Goal: Task Accomplishment & Management: Manage account settings

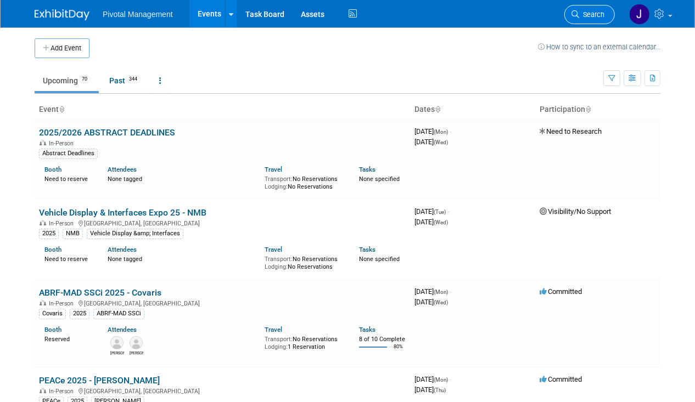
click at [585, 18] on span "Search" at bounding box center [591, 14] width 25 height 8
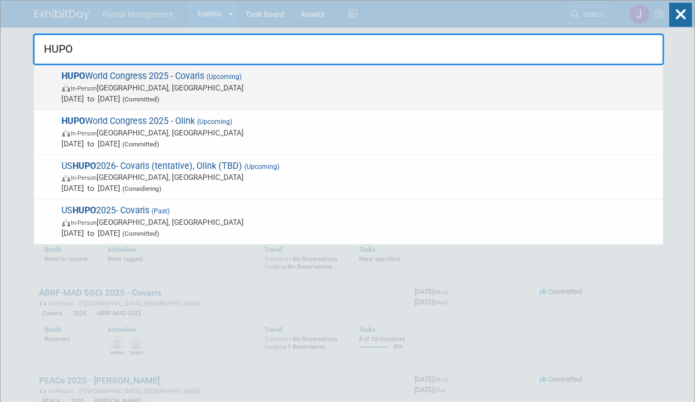
type input "HUPO"
click at [243, 91] on span "In-Person Toronto, Canada" at bounding box center [360, 87] width 596 height 11
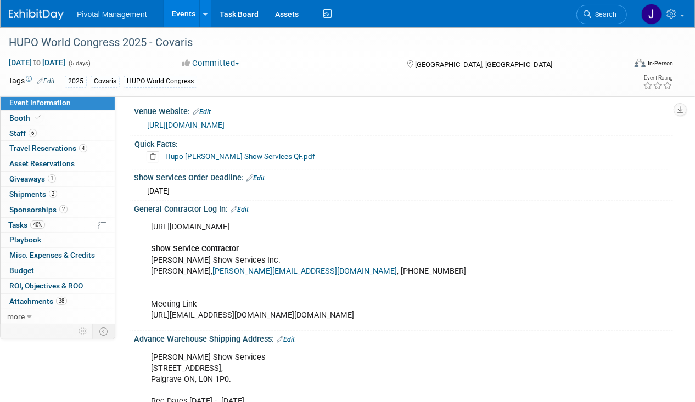
scroll to position [1802, 0]
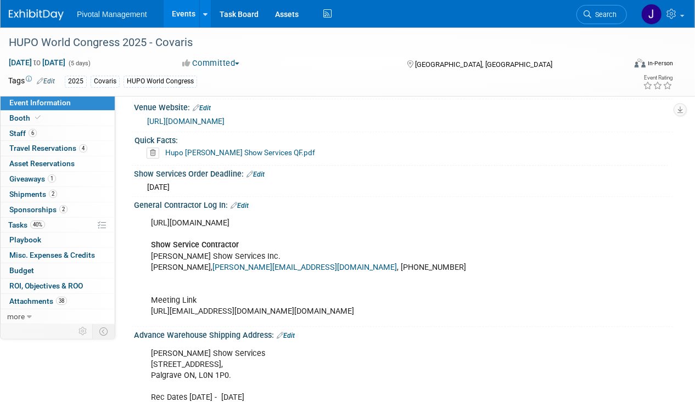
click at [258, 148] on link "Hupo [PERSON_NAME] Show Services QF.pdf" at bounding box center [240, 152] width 150 height 9
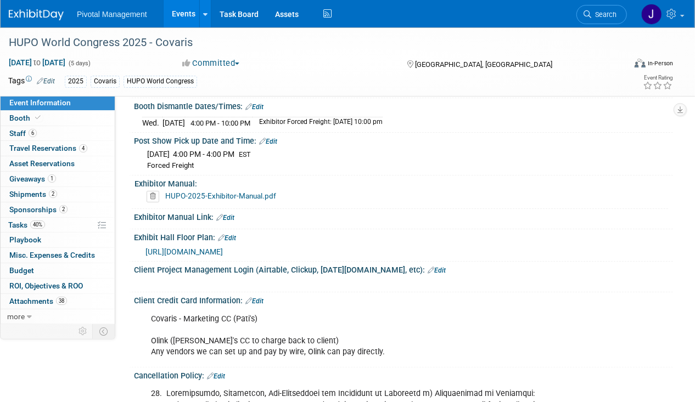
scroll to position [2432, 0]
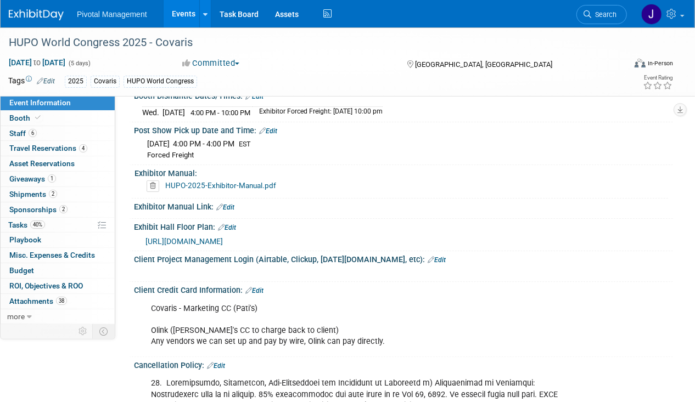
click at [272, 135] on link "Edit" at bounding box center [268, 131] width 18 height 8
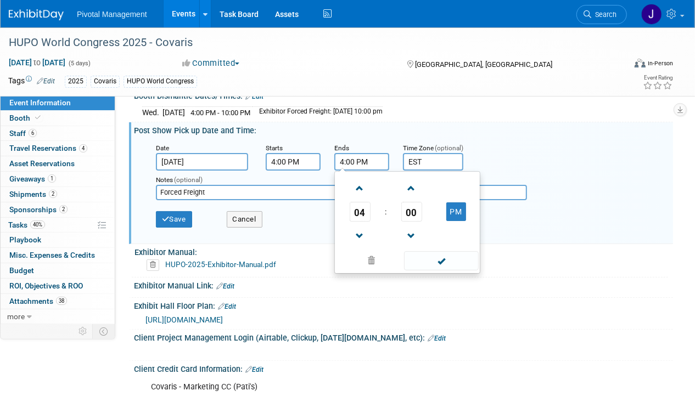
drag, startPoint x: 353, startPoint y: 167, endPoint x: 326, endPoint y: 166, distance: 27.5
click at [326, 166] on div "Date [DATE] Starts 4:00 PM Ends 4:00 PM 04 : 00 PM 12 01 02 03 04 05 06 07 08 0…" at bounding box center [406, 156] width 517 height 29
click at [450, 271] on span at bounding box center [441, 260] width 74 height 19
type input "10:00 PM"
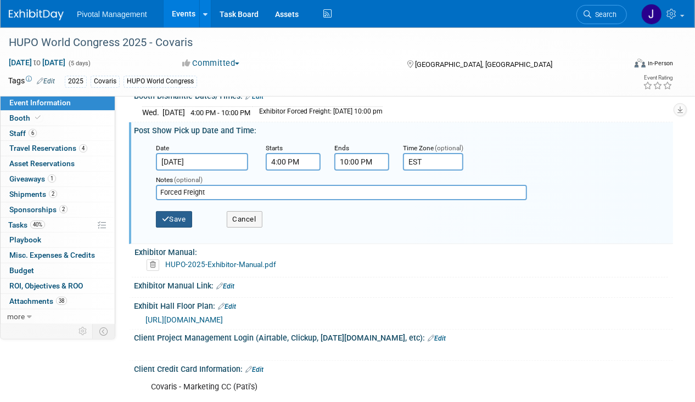
click at [187, 221] on button "Save" at bounding box center [174, 219] width 36 height 16
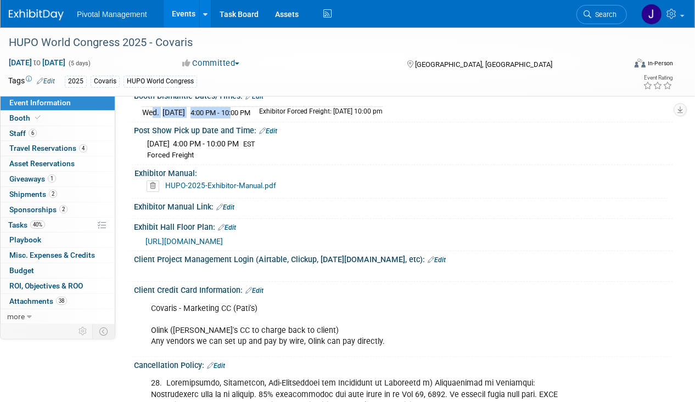
drag, startPoint x: 145, startPoint y: 121, endPoint x: 251, endPoint y: 118, distance: 106.0
click at [251, 118] on tr "[DATE] 4:00 PM - 10:00 PM Exhibitor Forced Freight: [DATE] 10:00 pm" at bounding box center [262, 113] width 240 height 12
drag, startPoint x: 251, startPoint y: 118, endPoint x: 173, endPoint y: 114, distance: 78.6
click at [173, 114] on td "[DATE]" at bounding box center [174, 113] width 23 height 12
click at [144, 118] on td "Wed." at bounding box center [152, 113] width 20 height 12
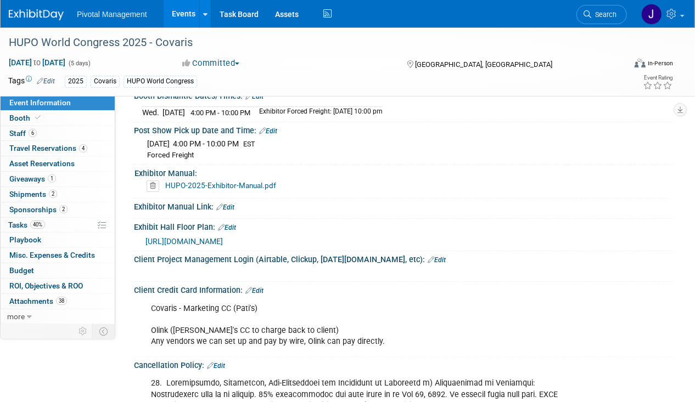
drag, startPoint x: 142, startPoint y: 120, endPoint x: 275, endPoint y: 120, distance: 132.9
click at [275, 118] on tr "[DATE] 4:00 PM - 10:00 PM Exhibitor Forced Freight: [DATE] 10:00 pm" at bounding box center [262, 113] width 240 height 12
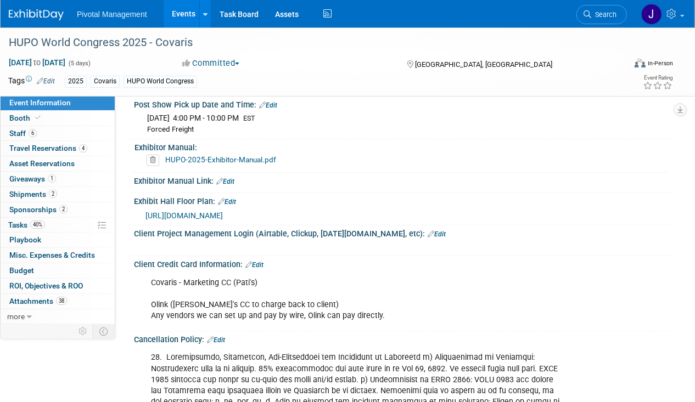
scroll to position [2458, 0]
copy tr "[DATE] 4:00 PM - 10:00 PM"
click at [38, 222] on span "40%" at bounding box center [37, 225] width 15 height 8
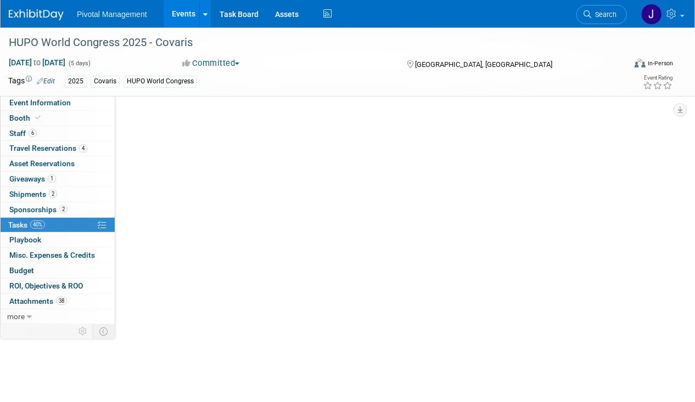
scroll to position [0, 0]
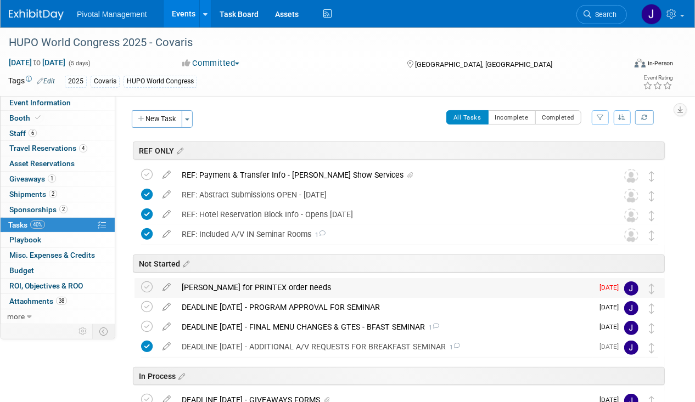
click at [231, 290] on div "[PERSON_NAME] for PRINTEX order needs" at bounding box center [384, 287] width 417 height 19
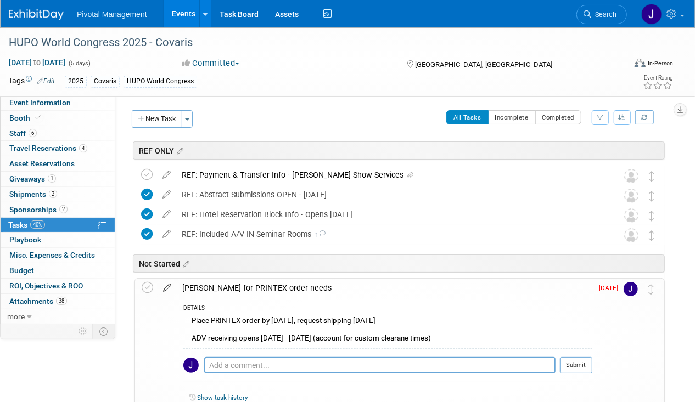
click at [172, 288] on icon at bounding box center [167, 286] width 19 height 14
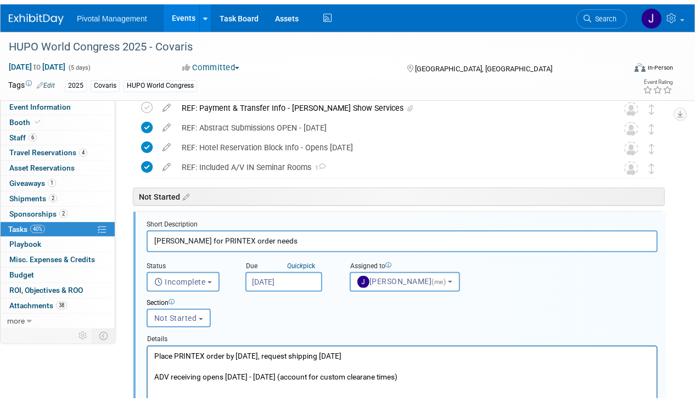
scroll to position [117, 0]
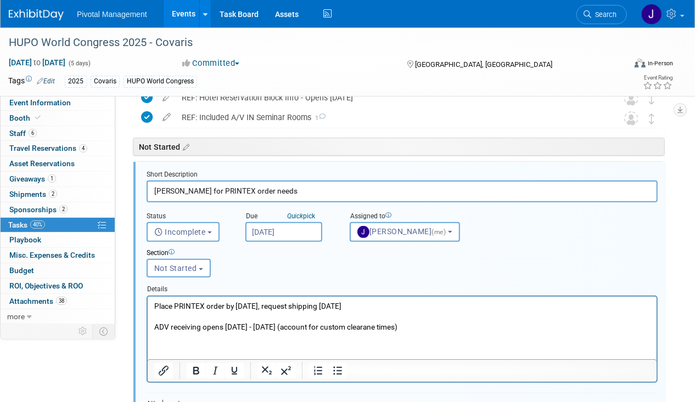
click at [266, 225] on input "[DATE]" at bounding box center [283, 232] width 77 height 20
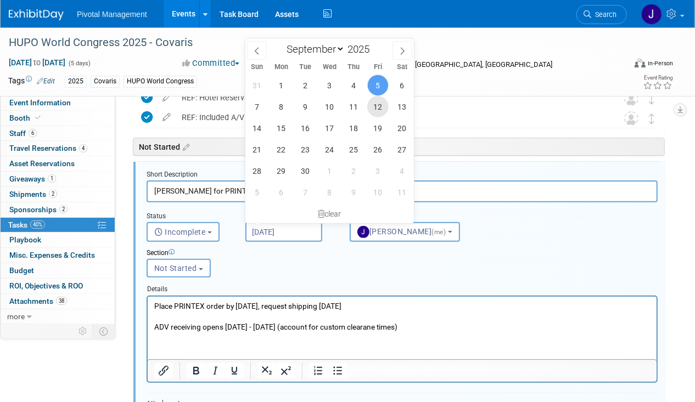
click at [374, 114] on span "12" at bounding box center [377, 106] width 21 height 21
type input "[DATE]"
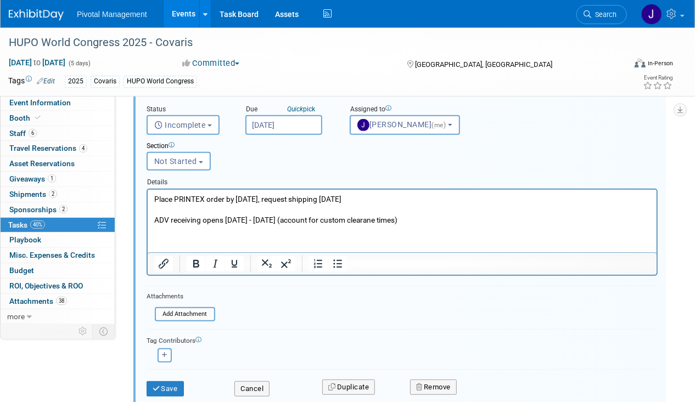
scroll to position [225, 0]
click at [160, 388] on icon "submit" at bounding box center [157, 387] width 9 height 7
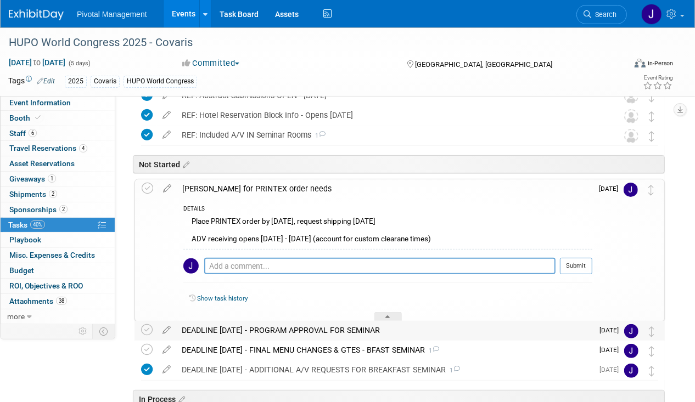
scroll to position [88, 0]
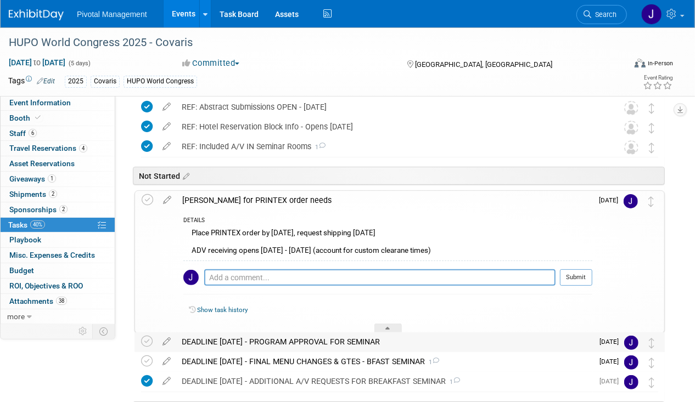
click at [287, 199] on div "[PERSON_NAME] for PRINTEX order needs" at bounding box center [385, 200] width 416 height 19
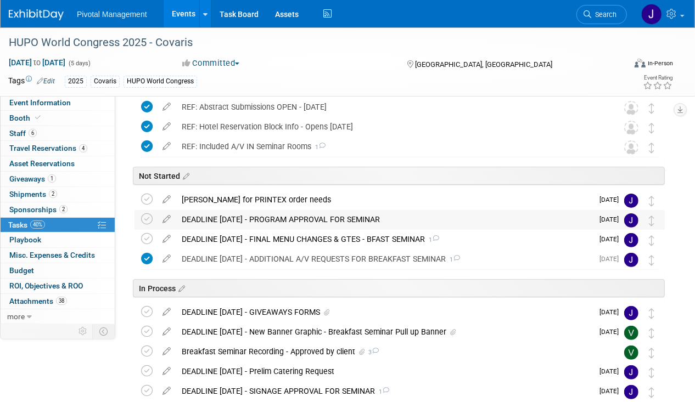
click at [287, 216] on div "DEADLINE [DATE] - PROGRAM APPROVAL FOR SEMINAR" at bounding box center [384, 219] width 417 height 19
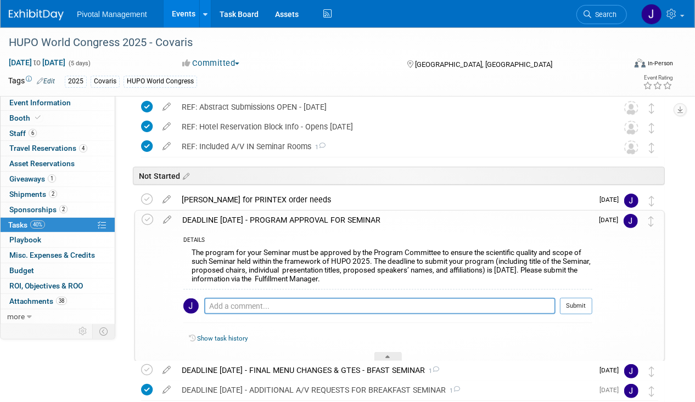
click at [287, 216] on div "DEADLINE [DATE] - PROGRAM APPROVAL FOR SEMINAR" at bounding box center [385, 220] width 416 height 19
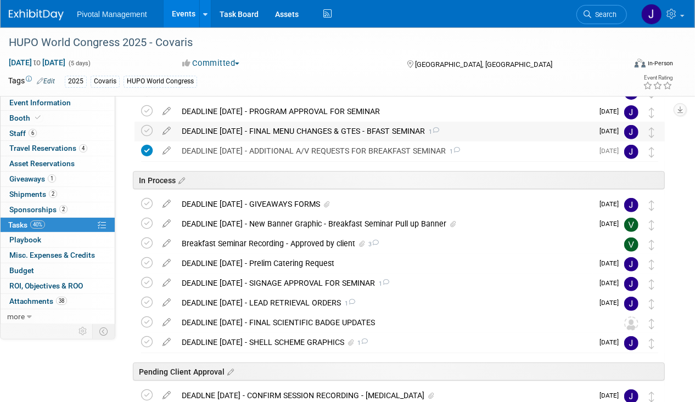
scroll to position [212, 0]
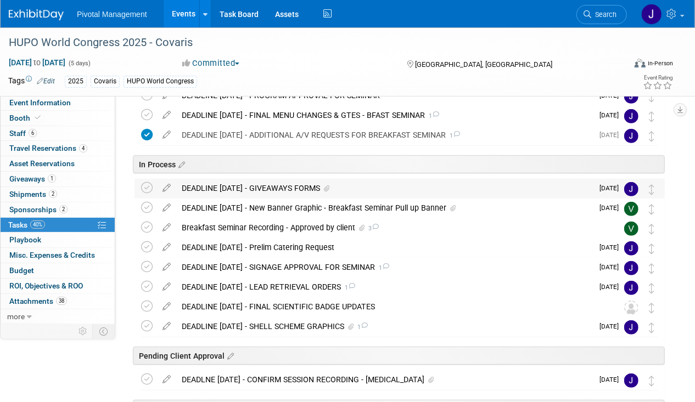
click at [268, 185] on div "DEADLINE [DATE] - GIVEAWAYS FORMS" at bounding box center [384, 188] width 417 height 19
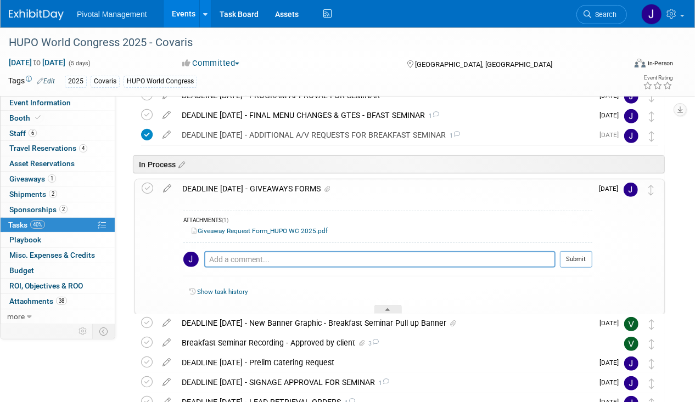
click at [208, 184] on div "DEADLINE [DATE] - GIVEAWAYS FORMS" at bounding box center [385, 189] width 416 height 19
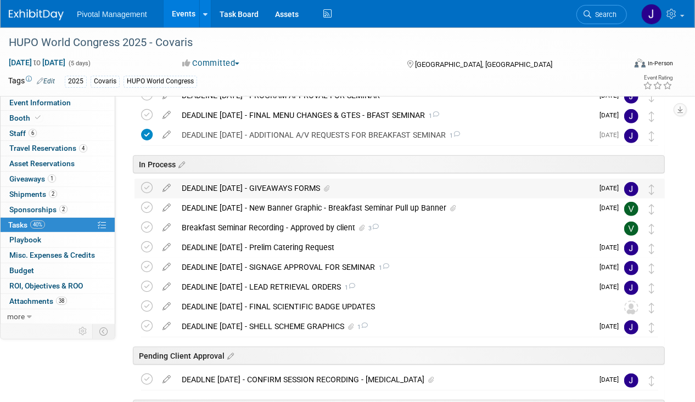
click at [211, 184] on div "DEADLINE [DATE] - GIVEAWAYS FORMS" at bounding box center [384, 188] width 417 height 19
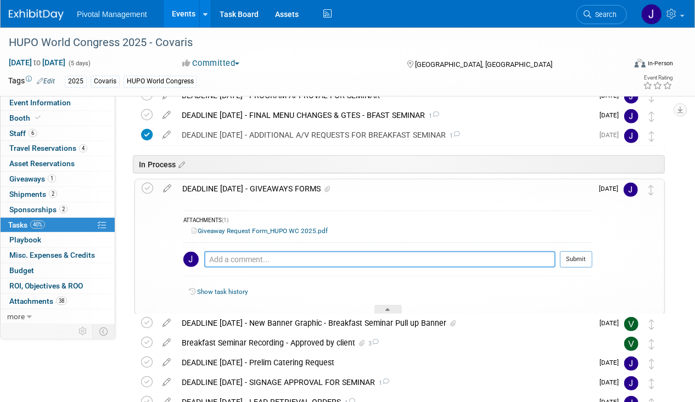
click at [221, 252] on textarea at bounding box center [379, 259] width 351 height 16
click at [291, 255] on textarea "Submitted - [DATE] - [ending response/approval from show organizers" at bounding box center [379, 259] width 351 height 16
click at [287, 255] on textarea "Submitted - [DATE] - [ending response/approval from show organizers" at bounding box center [379, 259] width 351 height 16
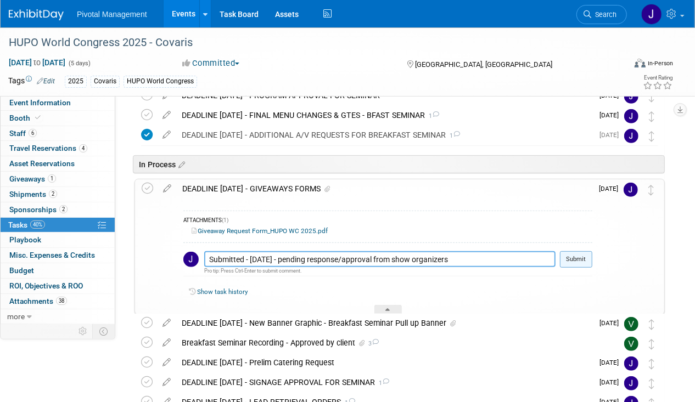
type textarea "Submitted - [DATE] - pending response/approval from show organizers"
click at [566, 251] on button "Submit" at bounding box center [576, 259] width 32 height 16
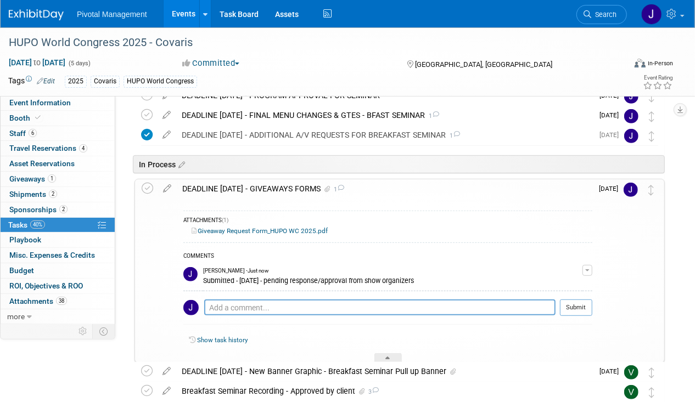
click at [258, 189] on div "DEADLINE [DATE] - GIVEAWAYS FORMS 1" at bounding box center [385, 189] width 416 height 19
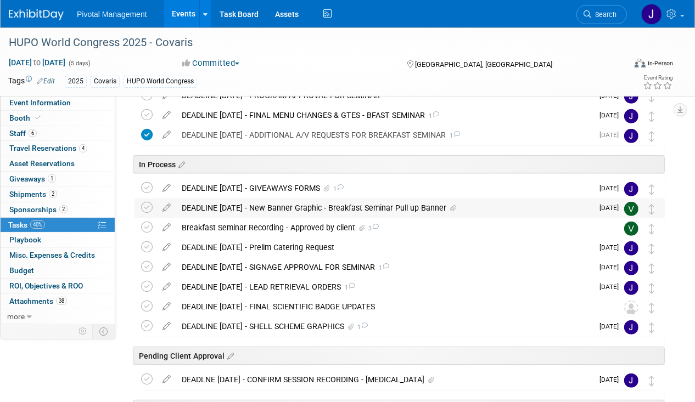
click at [331, 199] on div "DEADLINE [DATE] - New Banner Graphic - Breakfast Seminar Pull up Banner" at bounding box center [384, 208] width 417 height 19
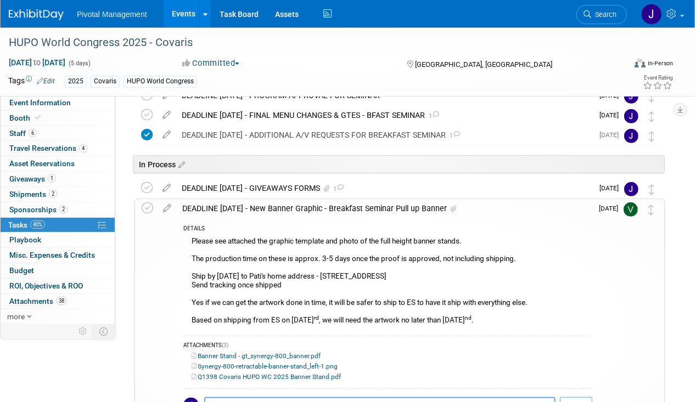
click at [331, 199] on div "DEADLINE [DATE] - New Banner Graphic - Breakfast Seminar Pull up Banner" at bounding box center [385, 208] width 416 height 19
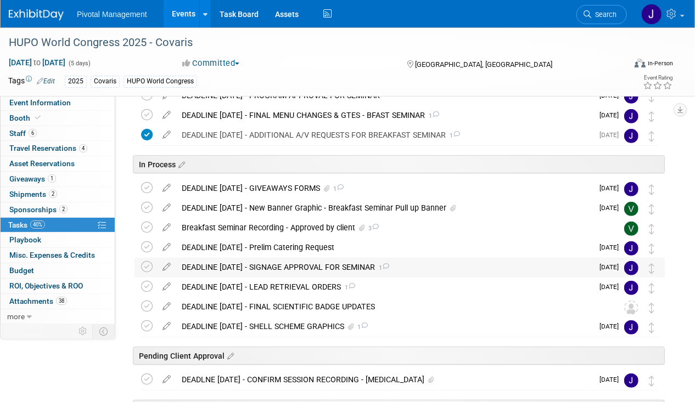
click at [304, 272] on div "DEADLINE [DATE] - SIGNAGE APPROVAL FOR SEMINAR 1" at bounding box center [384, 267] width 417 height 19
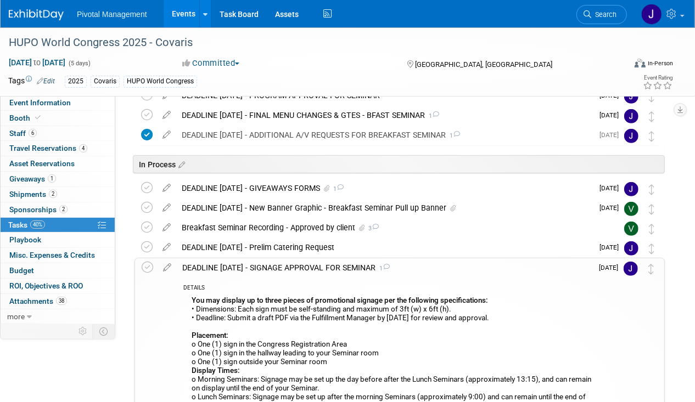
click at [304, 272] on div "DEADLINE [DATE] - SIGNAGE APPROVAL FOR SEMINAR 1" at bounding box center [385, 268] width 416 height 19
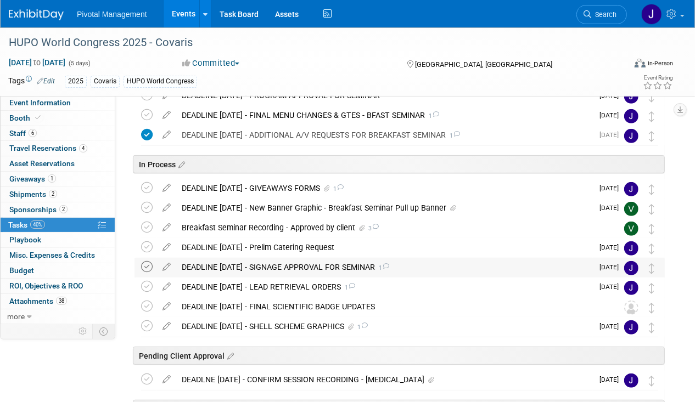
click at [147, 267] on icon at bounding box center [147, 267] width 12 height 12
click at [231, 265] on div "DEADLINE [DATE] - SIGNAGE APPROVAL FOR SEMINAR 1" at bounding box center [384, 267] width 417 height 19
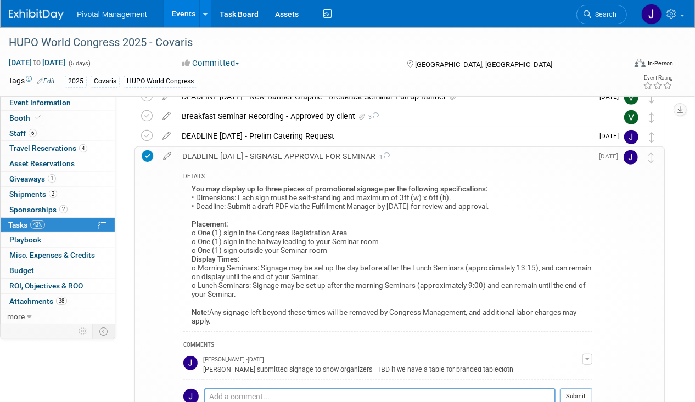
scroll to position [321, 0]
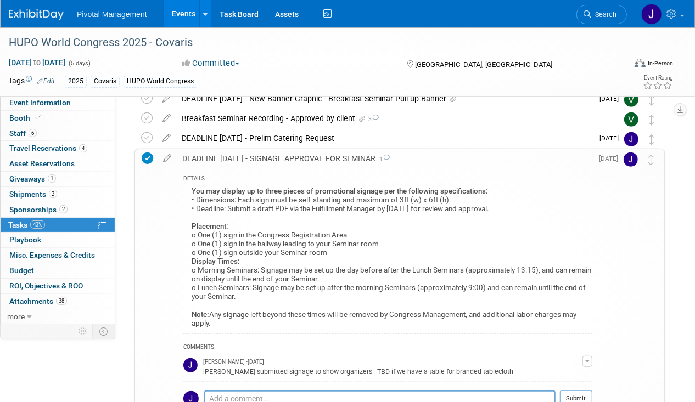
click at [242, 153] on div "DEADLINE [DATE] - SIGNAGE APPROVAL FOR SEMINAR 1" at bounding box center [385, 158] width 416 height 19
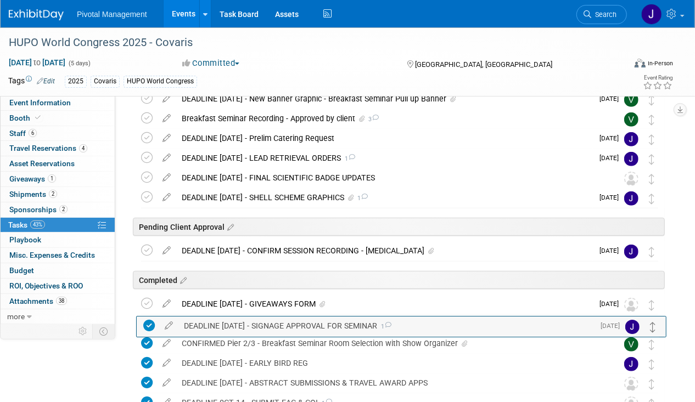
drag, startPoint x: 652, startPoint y: 156, endPoint x: 654, endPoint y: 324, distance: 168.0
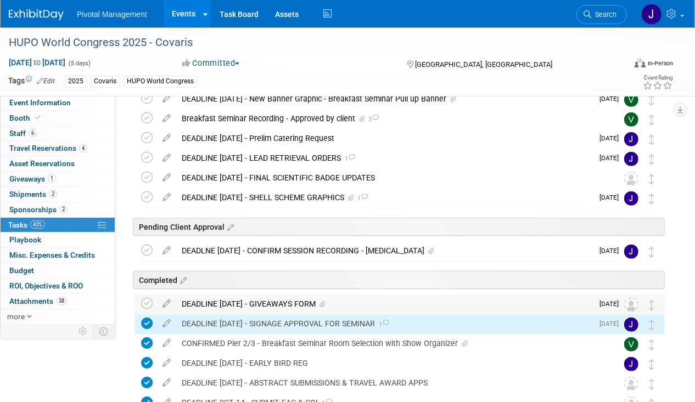
click at [226, 300] on div "DEADLINE [DATE] - GIVEAWAYS FORM" at bounding box center [384, 304] width 417 height 19
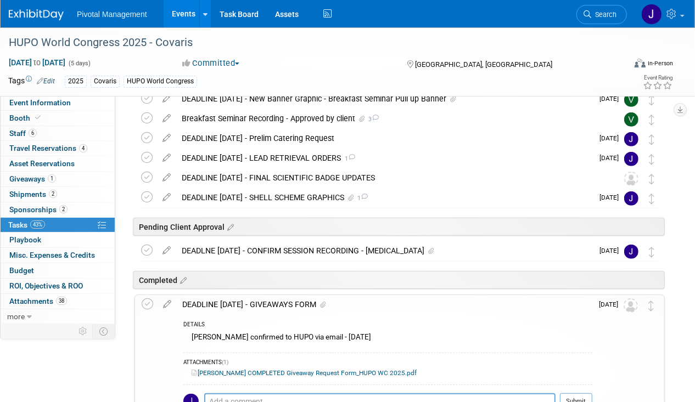
click at [226, 300] on div "DEADLINE [DATE] - GIVEAWAYS FORM" at bounding box center [385, 304] width 416 height 19
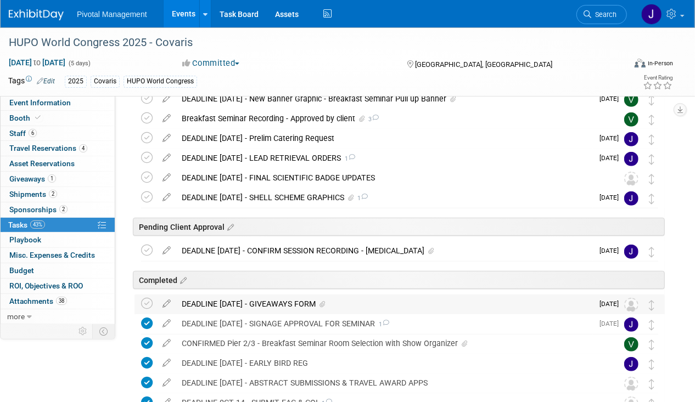
click at [226, 300] on div "DEADLINE [DATE] - GIVEAWAYS FORM" at bounding box center [384, 304] width 417 height 19
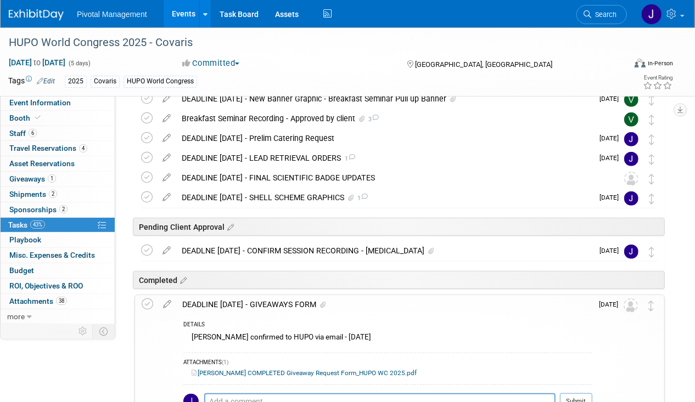
click at [226, 300] on div "DEADLINE [DATE] - GIVEAWAYS FORM" at bounding box center [385, 304] width 416 height 19
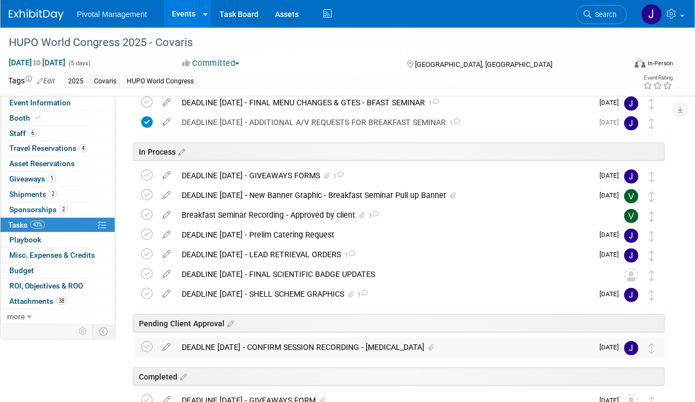
scroll to position [219, 0]
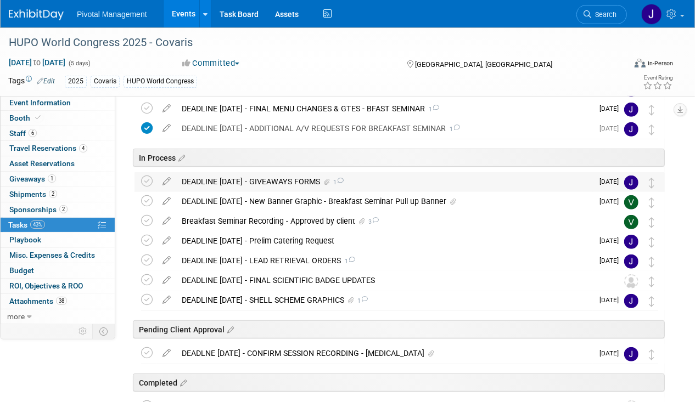
click at [288, 172] on div "DEADLINE [DATE] - GIVEAWAYS FORMS 1" at bounding box center [384, 181] width 417 height 19
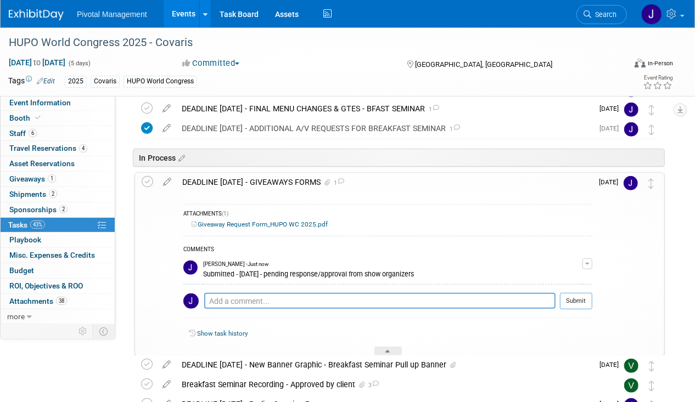
click at [288, 175] on div "DEADLINE [DATE] - GIVEAWAYS FORMS 1" at bounding box center [385, 182] width 416 height 19
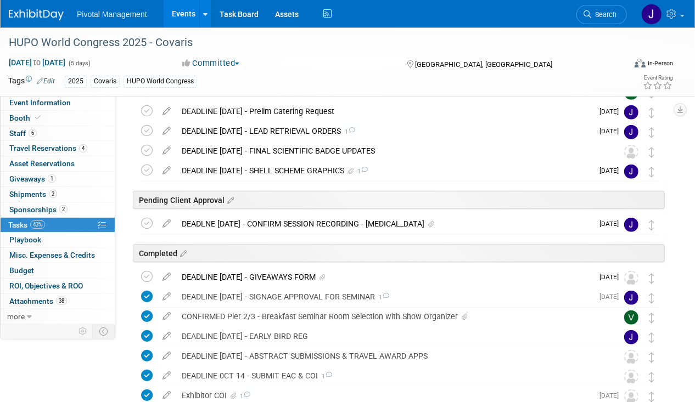
scroll to position [379, 0]
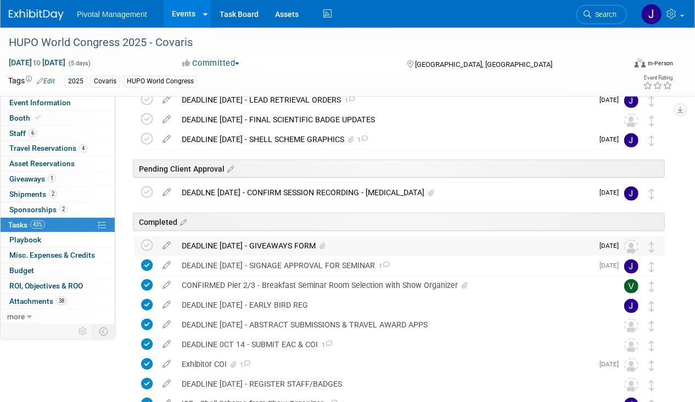
click at [276, 237] on div "DEADLINE [DATE] - GIVEAWAYS FORM" at bounding box center [384, 246] width 417 height 19
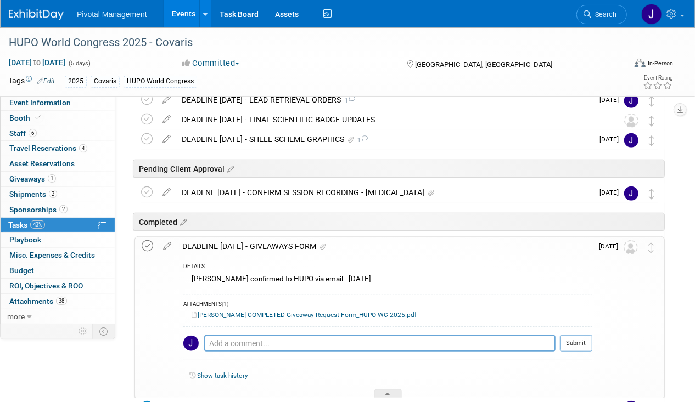
click at [149, 247] on icon at bounding box center [148, 246] width 12 height 12
click at [304, 244] on div "DEADLINE [DATE] - GIVEAWAYS FORM" at bounding box center [385, 246] width 416 height 19
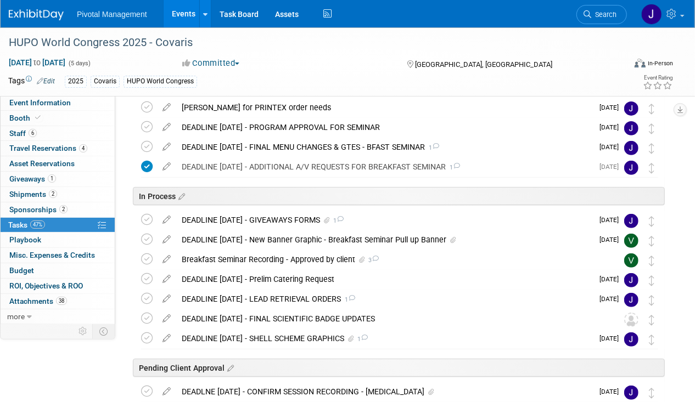
scroll to position [179, 0]
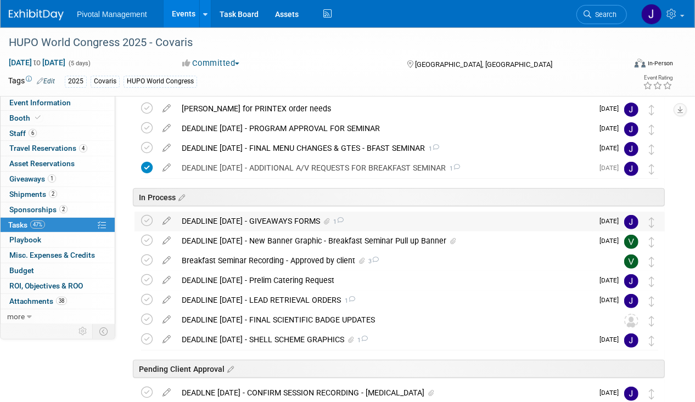
click at [311, 213] on div "DEADLINE [DATE] - GIVEAWAYS FORMS 1" at bounding box center [384, 221] width 417 height 19
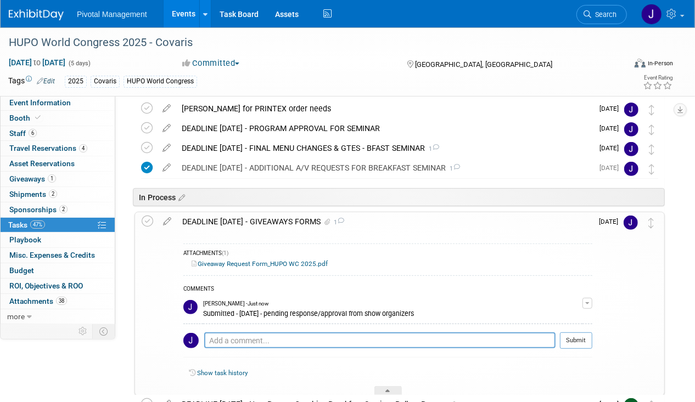
click at [227, 225] on div "DEADLINE [DATE] - GIVEAWAYS FORMS 1" at bounding box center [385, 221] width 416 height 19
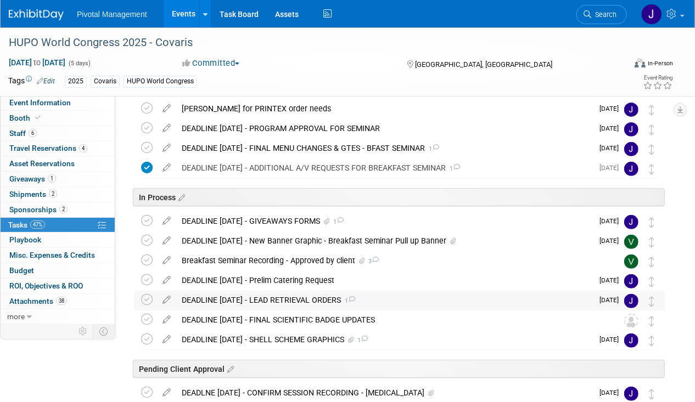
click at [225, 292] on div "DEADLINE [DATE] - LEAD RETRIEVAL ORDERS 1" at bounding box center [384, 300] width 417 height 19
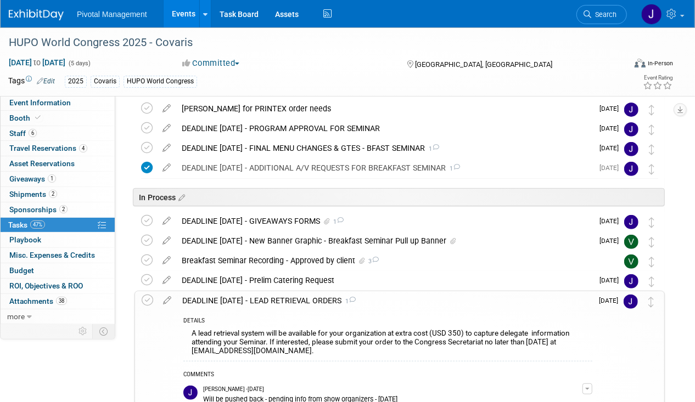
drag, startPoint x: 165, startPoint y: 298, endPoint x: 194, endPoint y: 299, distance: 28.6
click at [165, 298] on icon at bounding box center [167, 299] width 19 height 14
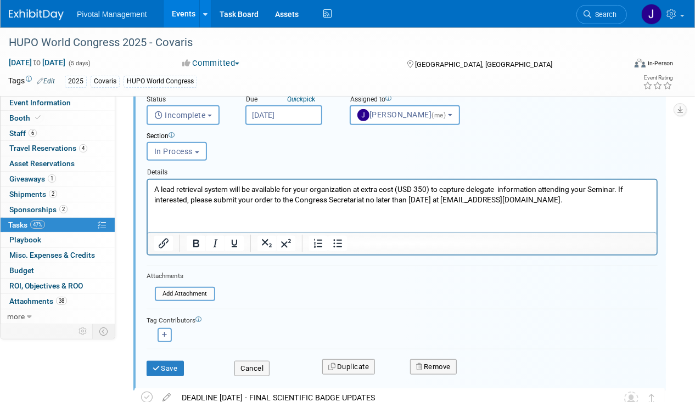
scroll to position [439, 0]
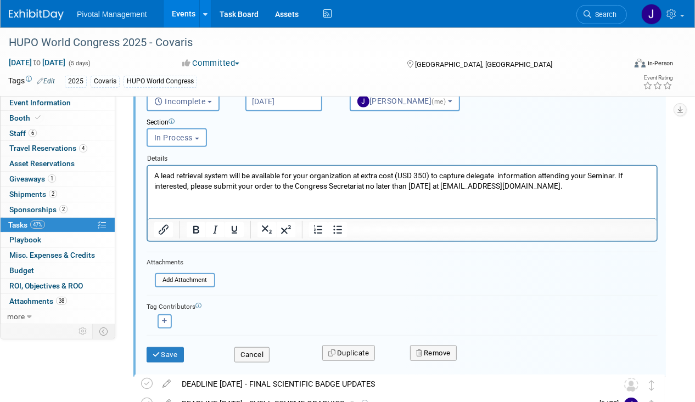
click at [198, 276] on input "file" at bounding box center [158, 281] width 112 height 12
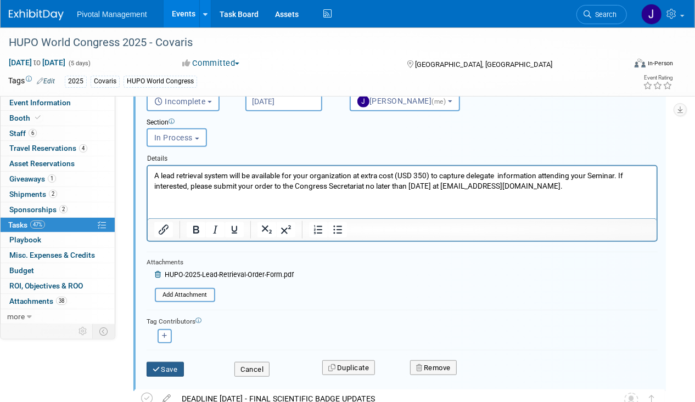
click at [160, 367] on button "Save" at bounding box center [165, 369] width 37 height 15
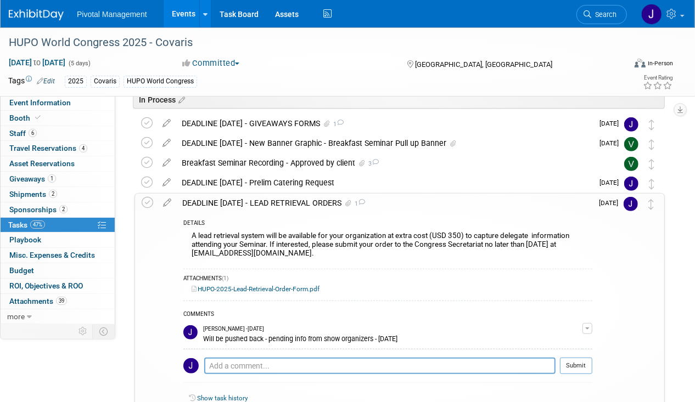
scroll to position [277, 0]
click at [167, 200] on icon at bounding box center [167, 201] width 19 height 14
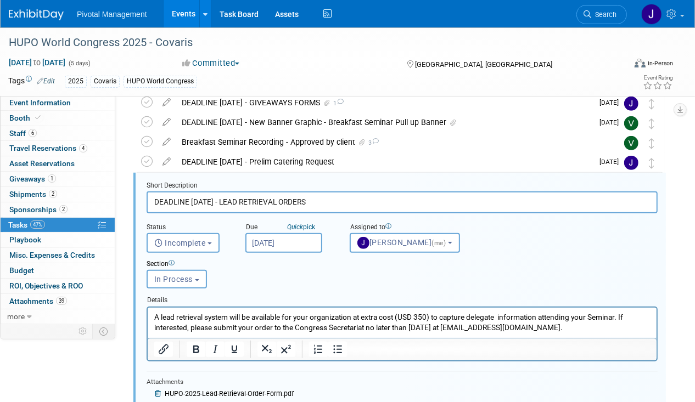
scroll to position [309, 0]
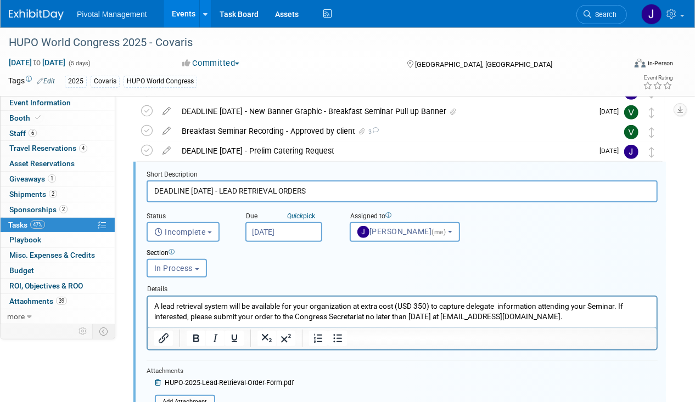
drag, startPoint x: 218, startPoint y: 189, endPoint x: 191, endPoint y: 189, distance: 26.9
click at [191, 189] on input "DEADLINE [DATE] - LEAD RETRIEVAL ORDERS" at bounding box center [402, 191] width 511 height 21
type input "DEADLINE [DATE] - LEAD RETRIEVAL ORDERS"
click at [300, 237] on input "[DATE]" at bounding box center [283, 232] width 77 height 20
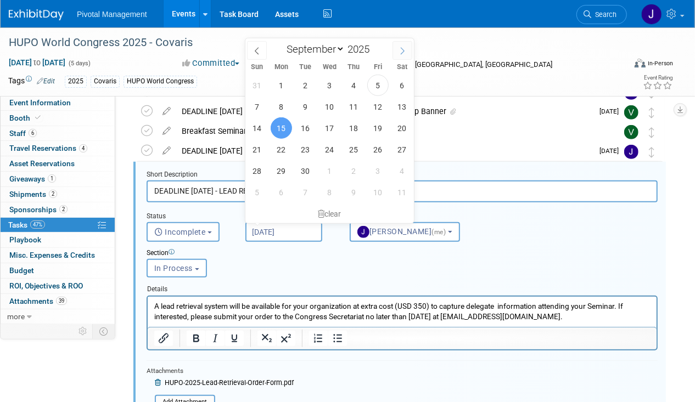
click at [406, 54] on icon at bounding box center [403, 51] width 8 height 8
select select "9"
click at [373, 145] on span "24" at bounding box center [377, 149] width 21 height 21
type input "[DATE]"
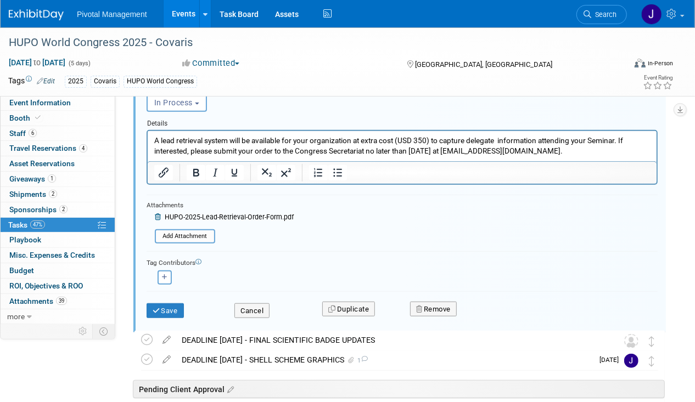
scroll to position [474, 0]
click at [172, 306] on button "Save" at bounding box center [165, 311] width 37 height 15
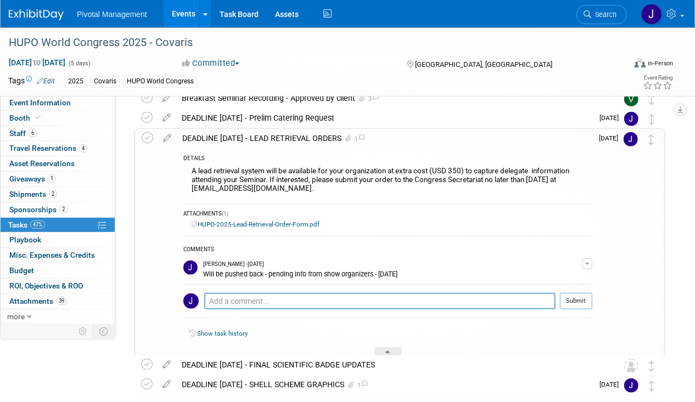
scroll to position [335, 0]
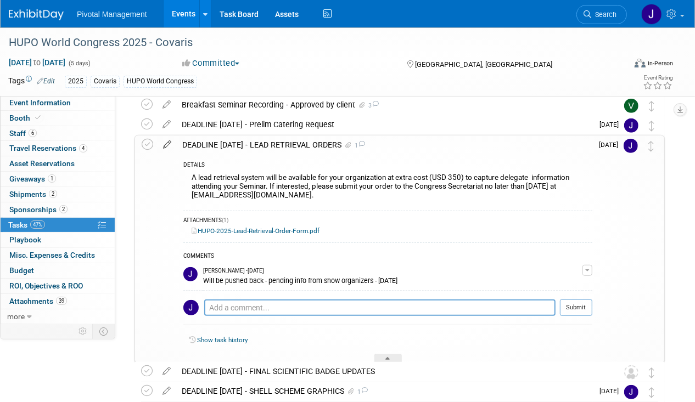
click at [164, 142] on icon at bounding box center [167, 143] width 19 height 14
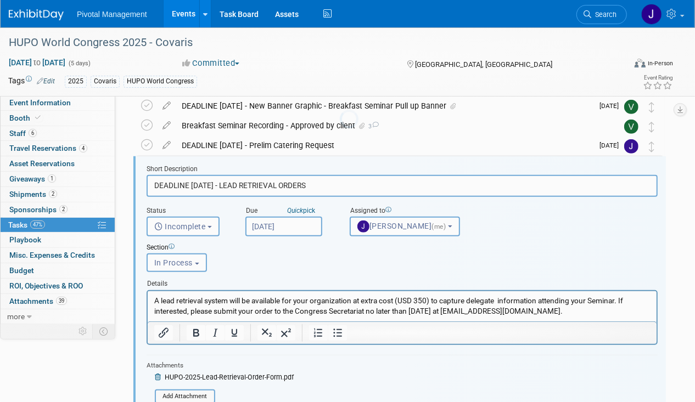
scroll to position [309, 0]
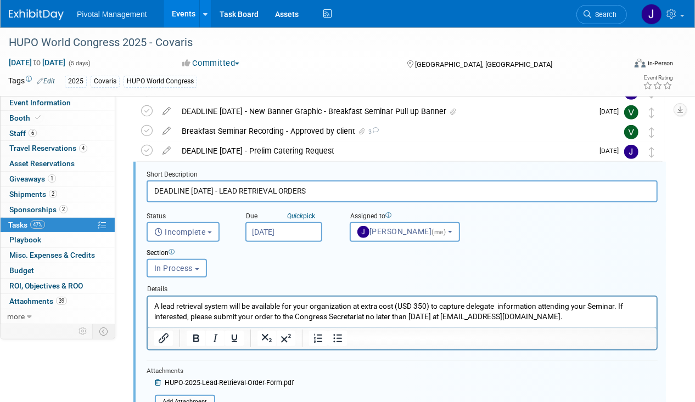
click at [633, 316] on p "A lead retrieval system will be available for your organization at extra cost (…" at bounding box center [402, 311] width 496 height 21
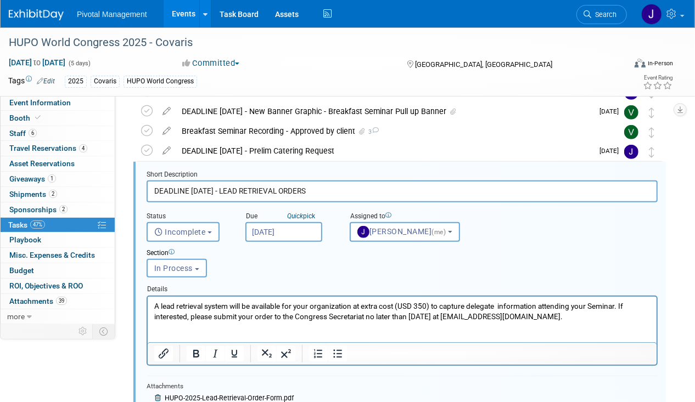
paste body "Rich Text Area. Press ALT-0 for help."
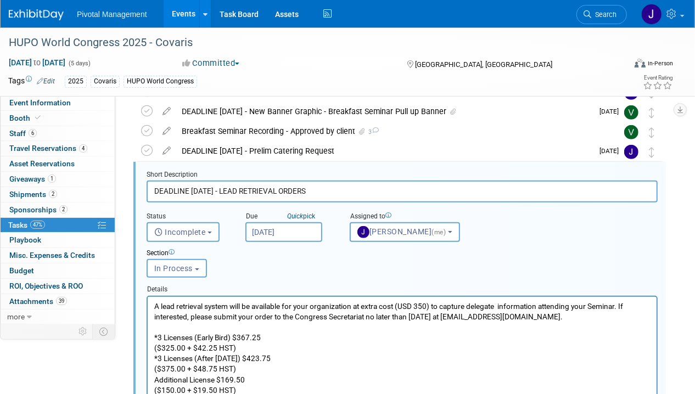
scroll to position [0, 0]
click at [153, 351] on html "A lead retrieval system will be available for your organization at extra cost (…" at bounding box center [401, 345] width 509 height 99
click at [258, 345] on p "*3 Licenses (Early Bird) $367.25 ($325.00 + $42.25 HST) *3 Licenses (After [DAT…" at bounding box center [402, 363] width 496 height 63
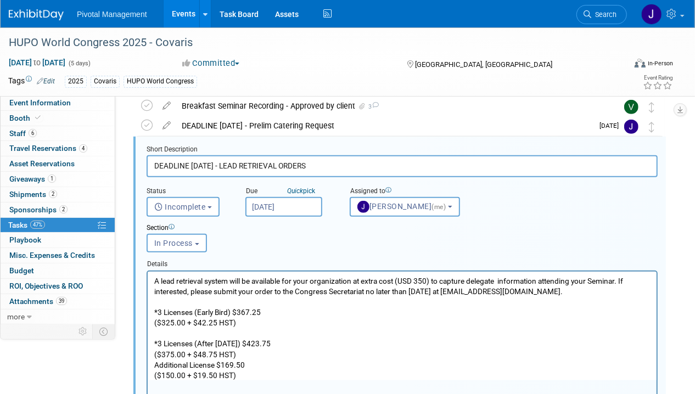
scroll to position [339, 0]
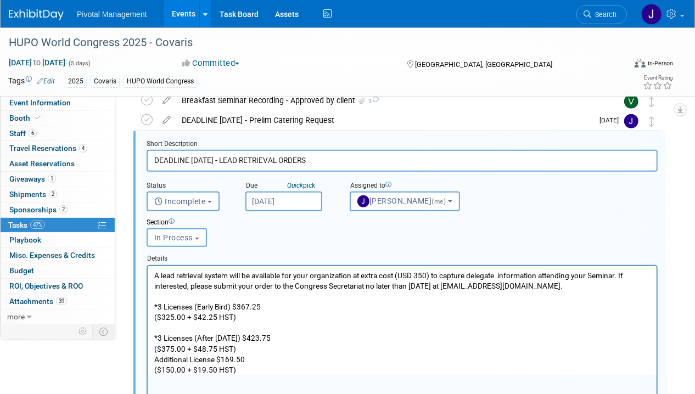
click at [259, 349] on p "*3 Licenses (After [DATE]) $423.75 ($375.00 + $48.75 HST) Additional License $1…" at bounding box center [402, 348] width 496 height 52
click at [261, 376] on p "Additional License $169.50 ($150.00 + $19.50 HST)" at bounding box center [402, 369] width 496 height 31
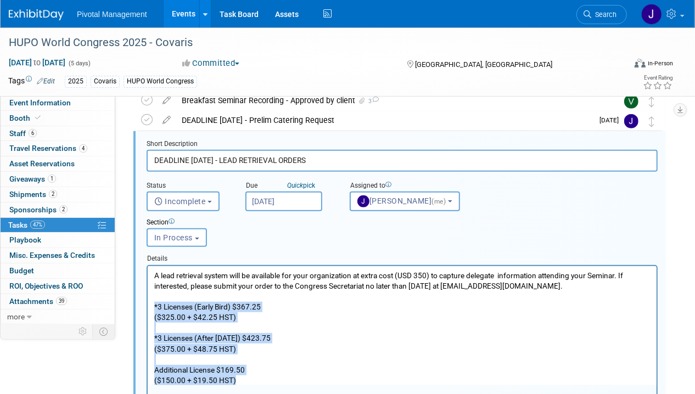
drag, startPoint x: 235, startPoint y: 378, endPoint x: 121, endPoint y: 307, distance: 133.9
click at [147, 307] on html "A lead retrieval system will be available for your organization at extra cost (…" at bounding box center [401, 326] width 509 height 120
copy body "*3 Licenses (Early Bird) $367.25 ($325.00 + $42.25 HST) *3 Licenses (After [DAT…"
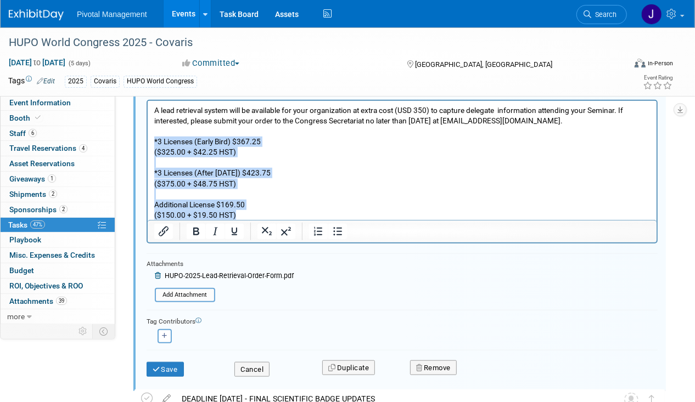
scroll to position [537, 0]
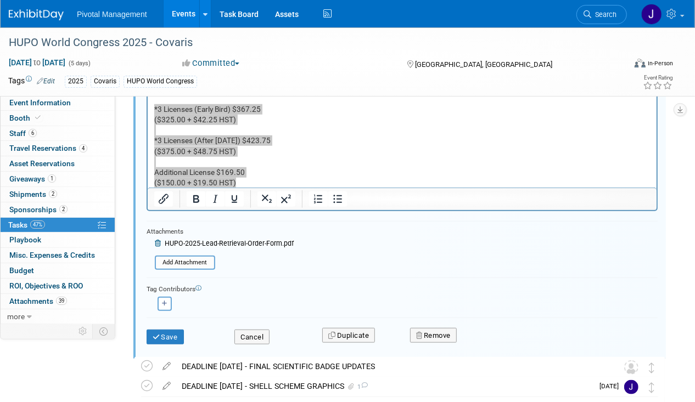
click at [181, 332] on button "Save" at bounding box center [165, 337] width 37 height 15
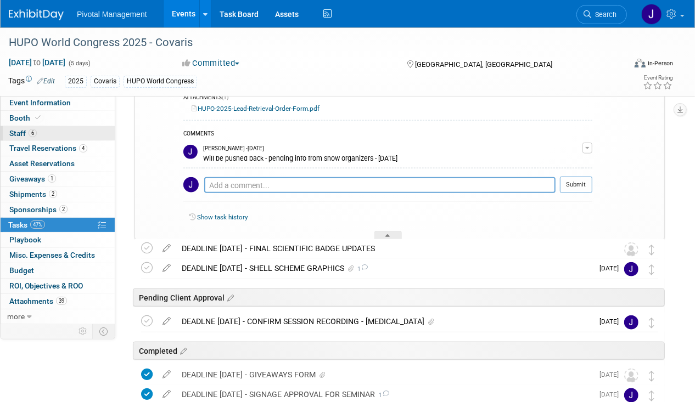
click at [42, 138] on link "6 Staff 6" at bounding box center [58, 133] width 114 height 15
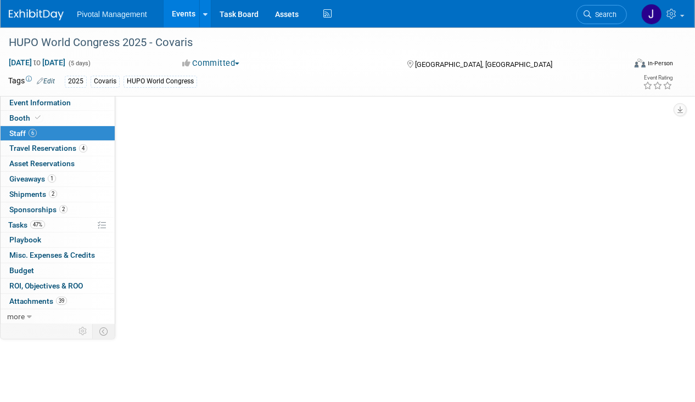
scroll to position [0, 0]
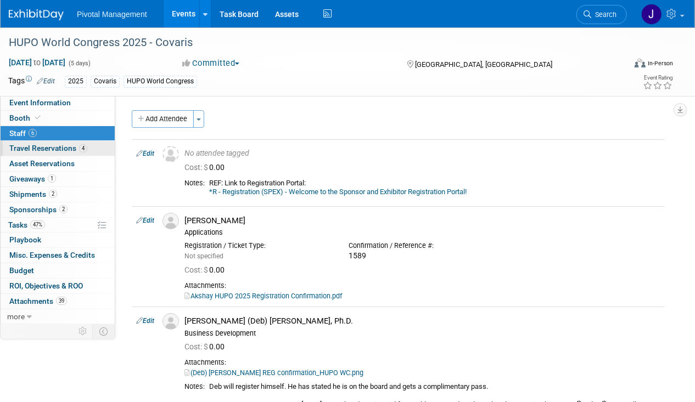
click at [42, 145] on span "Travel Reservations 4" at bounding box center [48, 148] width 78 height 9
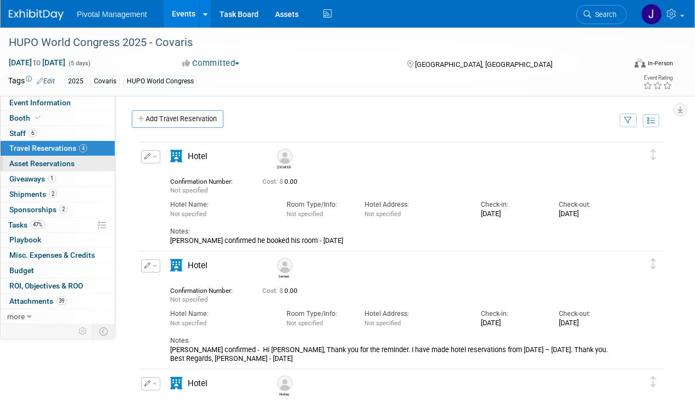
click at [40, 168] on link "0 Asset Reservations 0" at bounding box center [58, 163] width 114 height 15
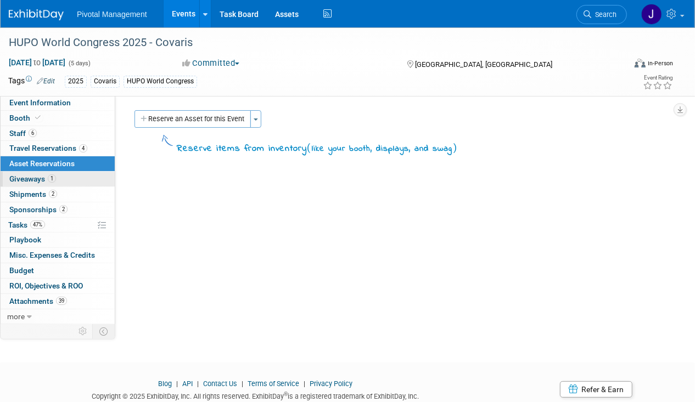
click at [40, 172] on link "1 Giveaways 1" at bounding box center [58, 179] width 114 height 15
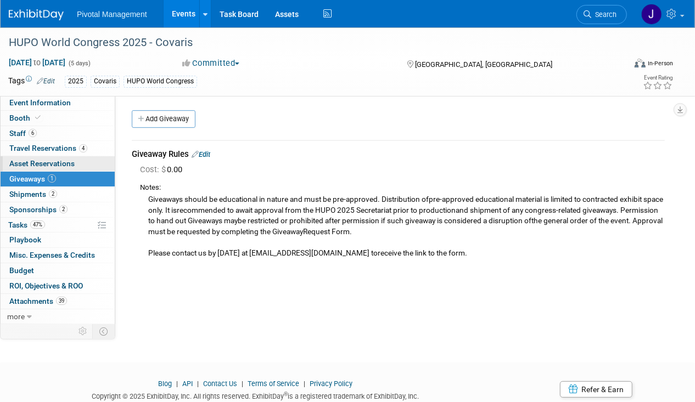
click at [40, 157] on link "0 Asset Reservations 0" at bounding box center [58, 163] width 114 height 15
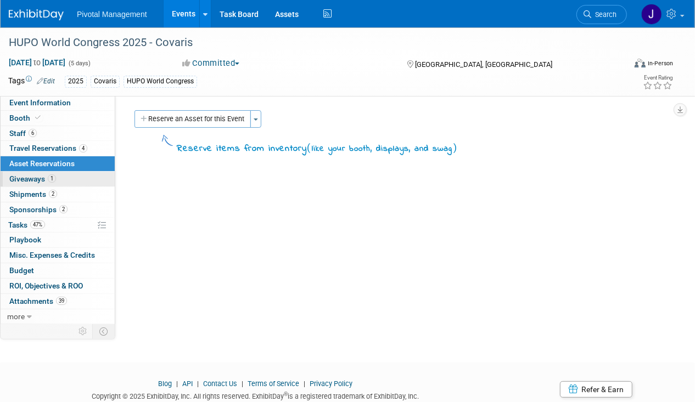
click at [40, 173] on link "1 Giveaways 1" at bounding box center [58, 179] width 114 height 15
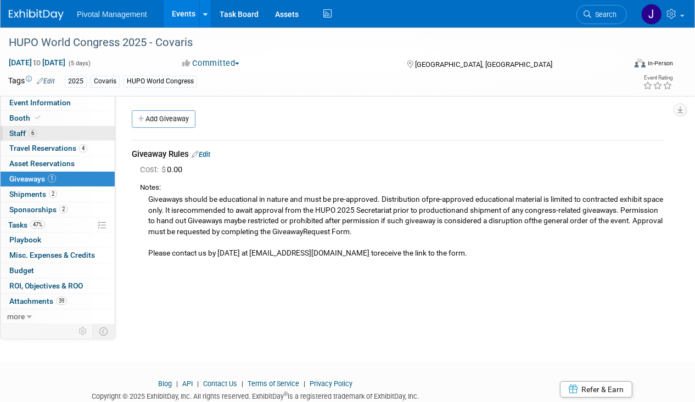
click at [76, 133] on link "6 Staff 6" at bounding box center [58, 133] width 114 height 15
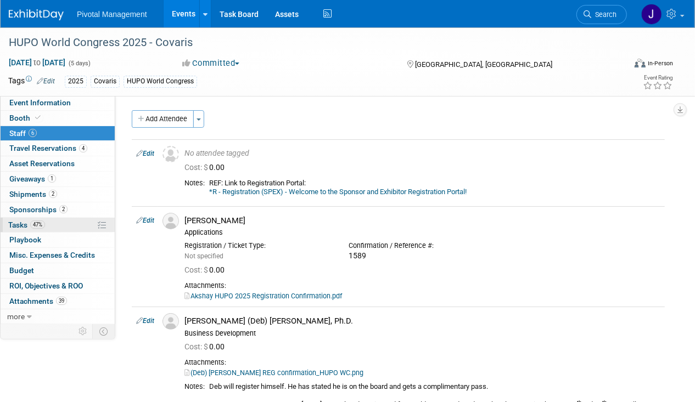
click at [58, 218] on link "47% Tasks 47%" at bounding box center [58, 225] width 114 height 15
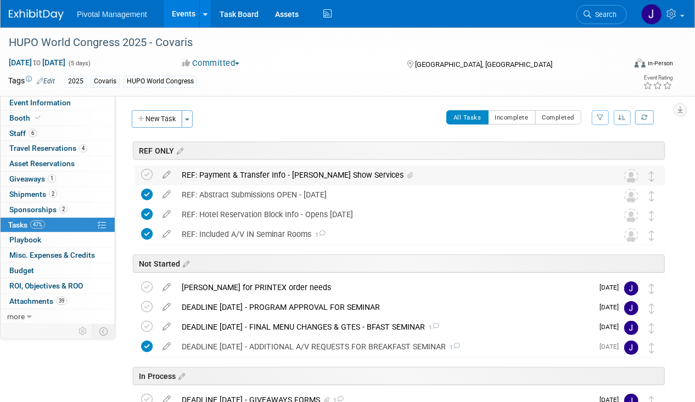
click at [237, 179] on div "REF: Payment & Transfer Info - [PERSON_NAME] Show Services" at bounding box center [389, 175] width 426 height 19
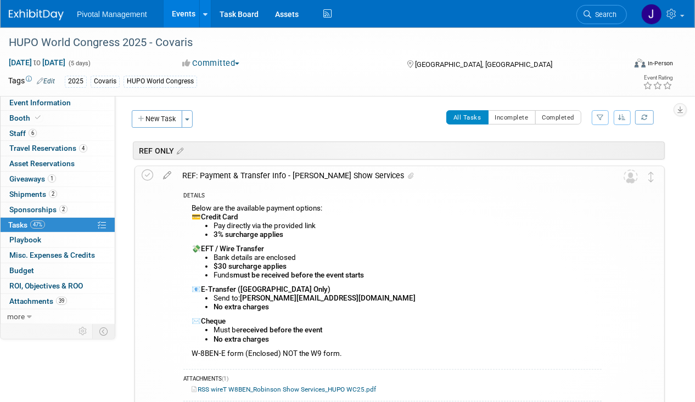
click at [237, 179] on div "REF: Payment & Transfer Info - [PERSON_NAME] Show Services" at bounding box center [389, 175] width 425 height 19
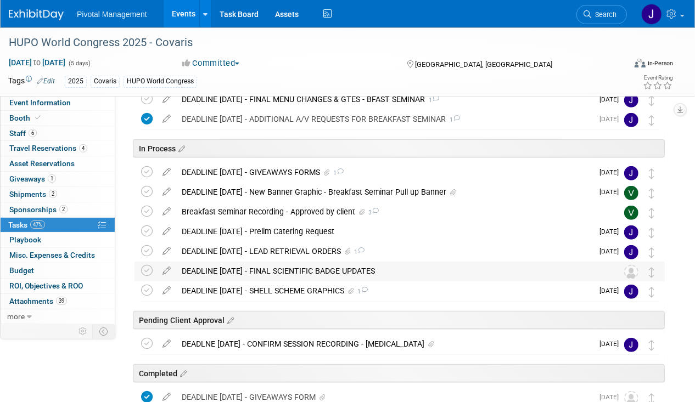
scroll to position [234, 0]
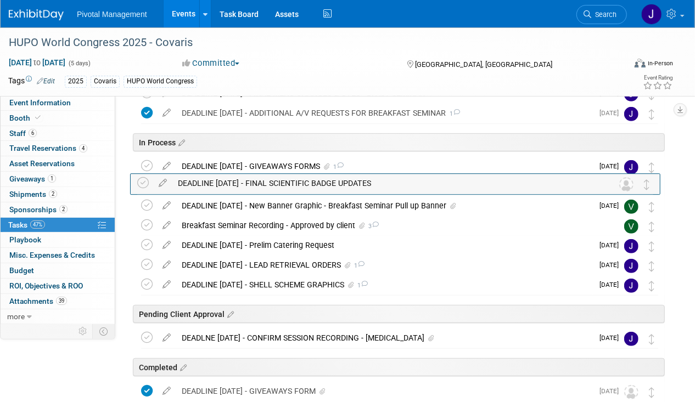
drag, startPoint x: 658, startPoint y: 264, endPoint x: 653, endPoint y: 182, distance: 82.0
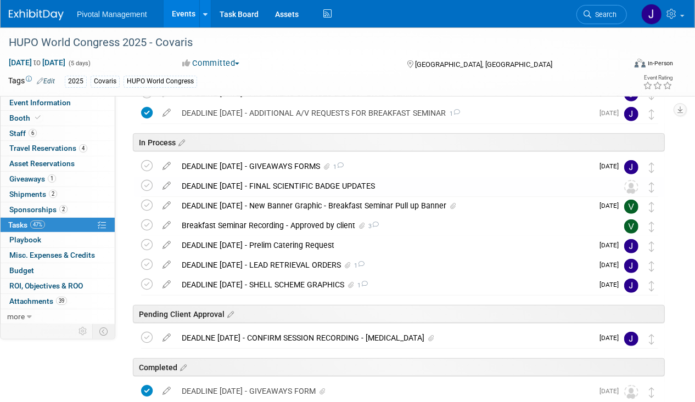
click at [220, 182] on div "DEADLINE [DATE] - FINAL SCIENTIFIC BADGE UPDATES" at bounding box center [389, 186] width 426 height 19
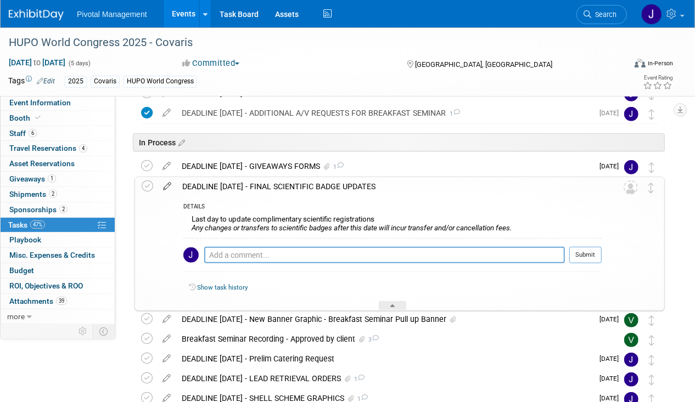
click at [167, 183] on icon at bounding box center [167, 184] width 19 height 14
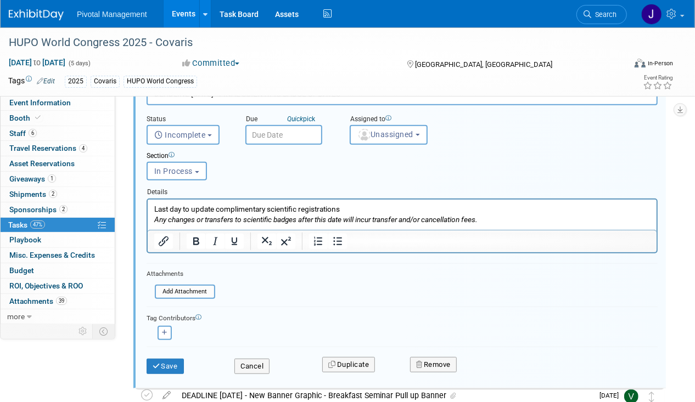
scroll to position [379, 0]
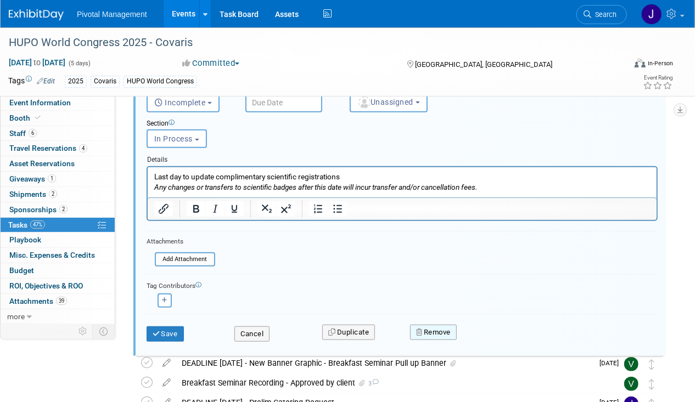
click at [420, 329] on icon "button" at bounding box center [420, 332] width 8 height 7
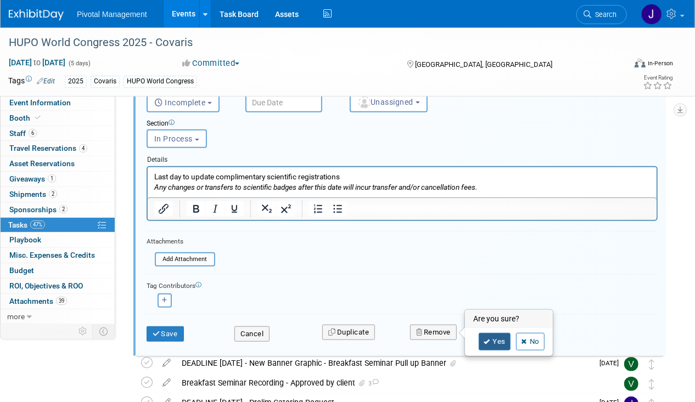
click at [492, 341] on link "Yes" at bounding box center [495, 342] width 32 height 18
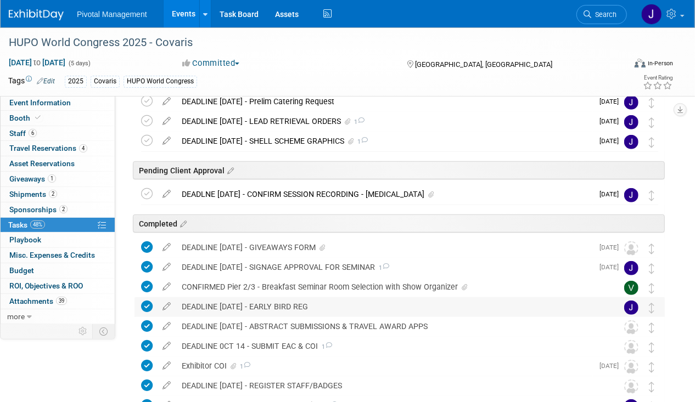
scroll to position [378, 0]
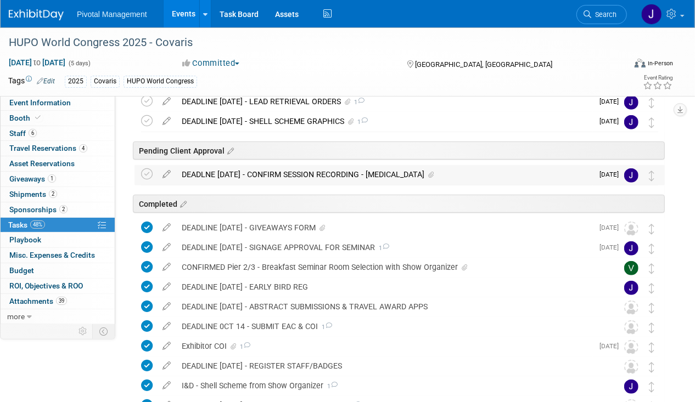
click at [314, 174] on div "DEADLNE [DATE] - CONFIRM SESSION RECORDING - [MEDICAL_DATA]" at bounding box center [384, 174] width 417 height 19
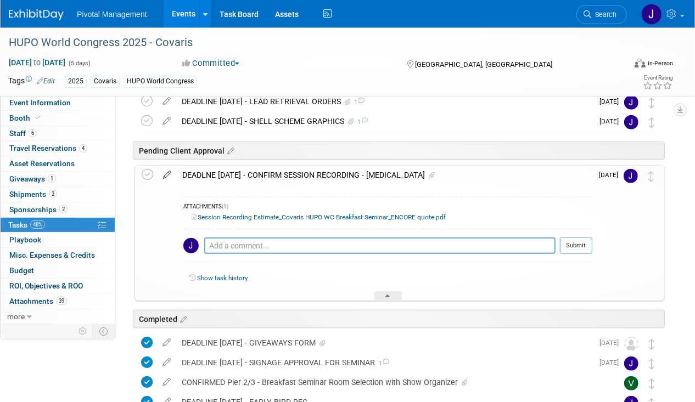
click at [168, 179] on link at bounding box center [167, 175] width 19 height 10
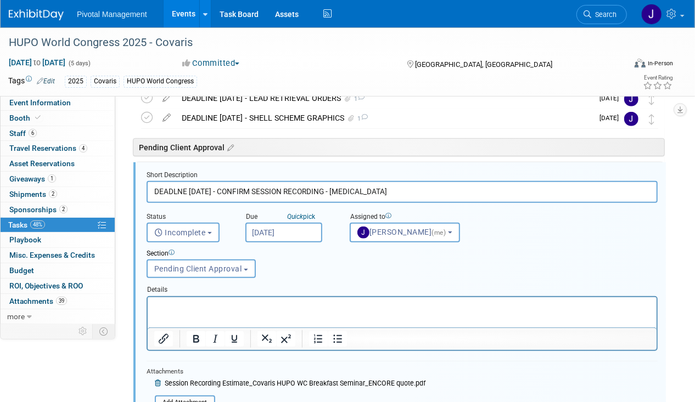
scroll to position [382, 0]
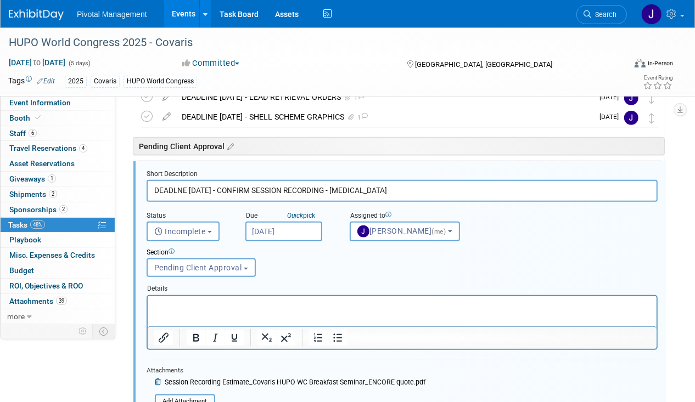
click at [179, 186] on input "DEADLNE [DATE] - CONFIRM SESSION RECORDING - [MEDICAL_DATA]" at bounding box center [402, 190] width 511 height 21
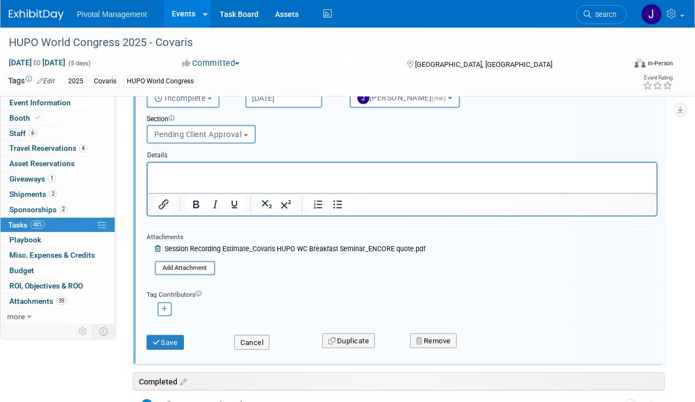
scroll to position [612, 0]
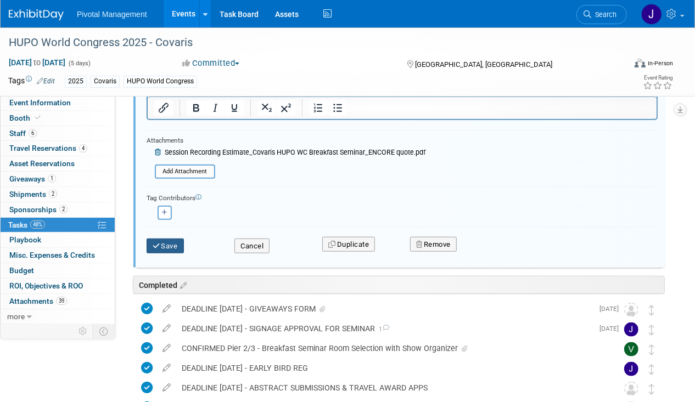
type input "DEADLINE [DATE] - CONFIRM SESSION RECORDING - ENCORE"
click at [150, 247] on button "Save" at bounding box center [165, 246] width 37 height 15
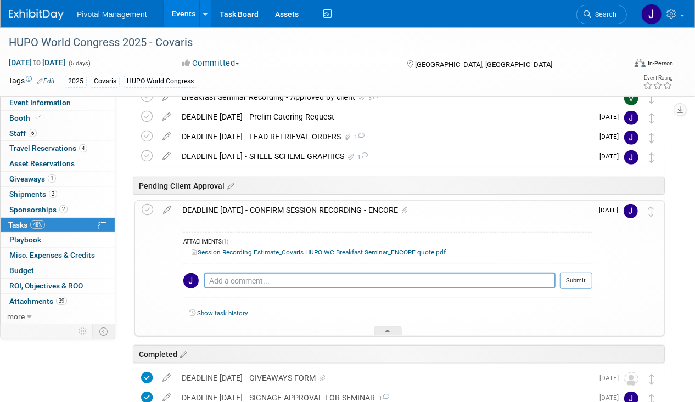
scroll to position [343, 0]
click at [325, 205] on div "DEADLINE [DATE] - CONFIRM SESSION RECORDING - ENCORE" at bounding box center [385, 210] width 416 height 19
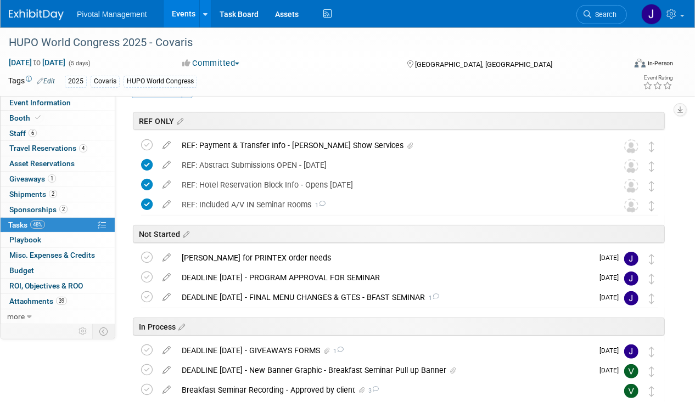
scroll to position [0, 0]
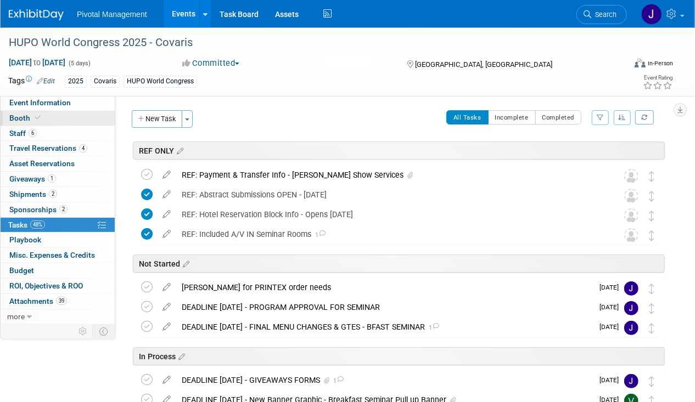
click at [64, 117] on link "Booth" at bounding box center [58, 118] width 114 height 15
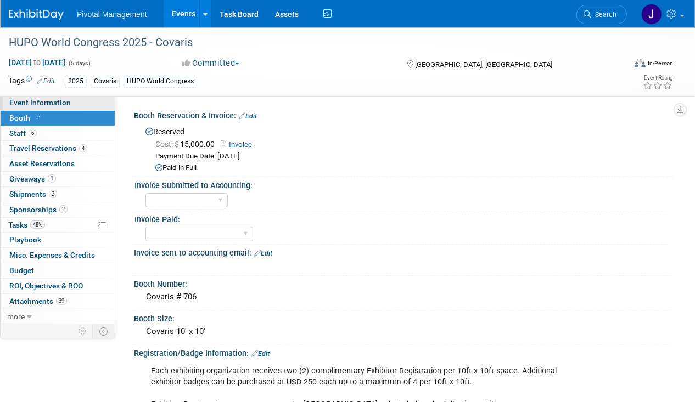
click at [60, 108] on link "Event Information" at bounding box center [58, 103] width 114 height 15
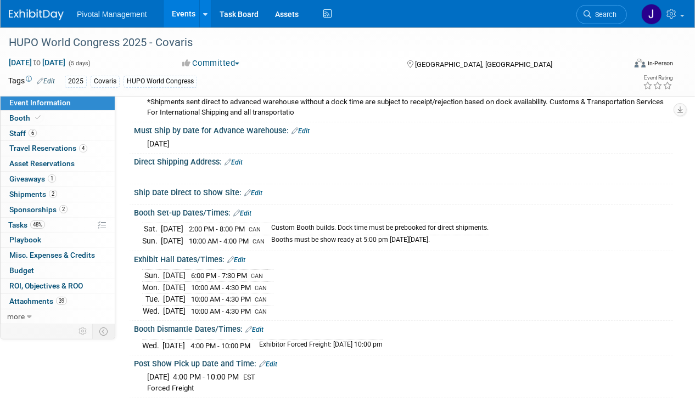
scroll to position [2201, 0]
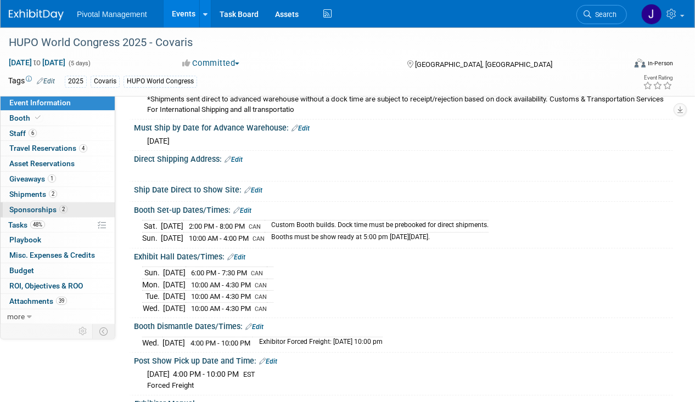
click at [28, 214] on link "2 Sponsorships 2" at bounding box center [58, 210] width 114 height 15
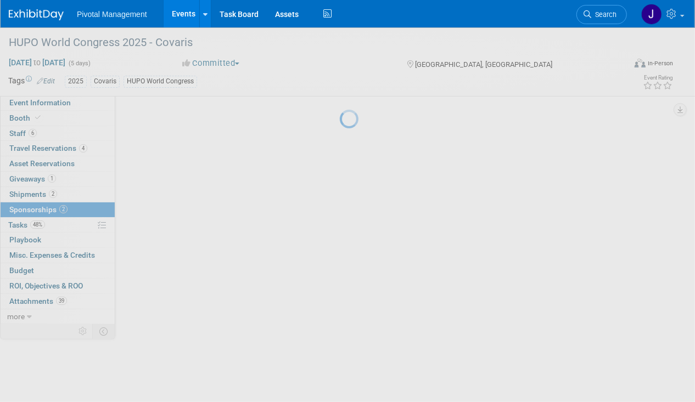
scroll to position [0, 0]
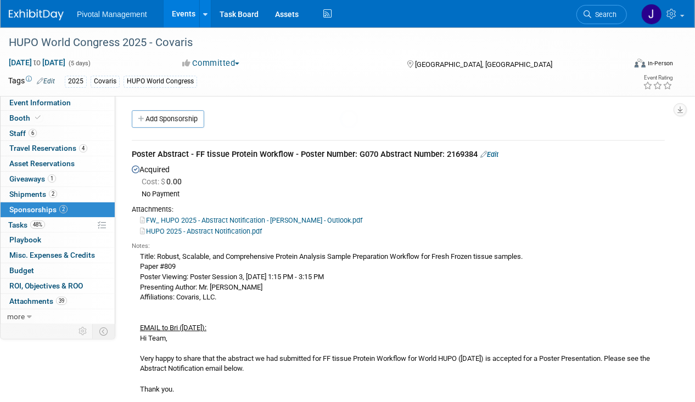
click at [28, 218] on link "48% Tasks 48%" at bounding box center [58, 225] width 114 height 15
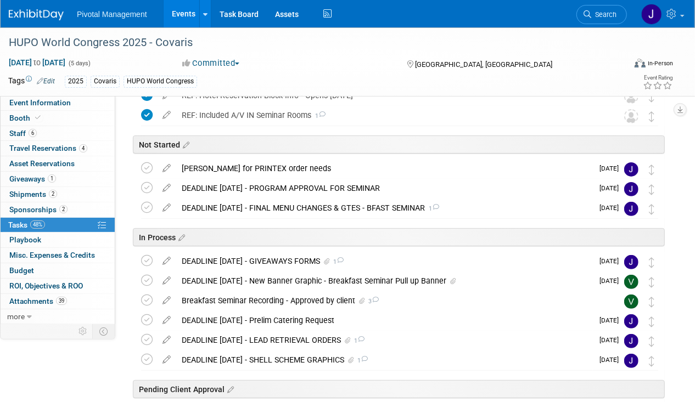
scroll to position [110, 0]
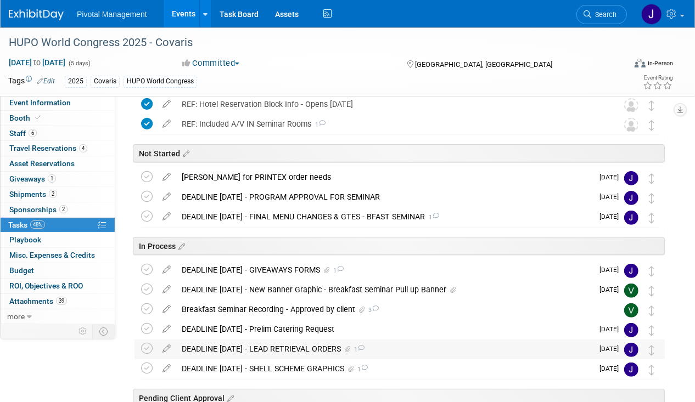
click at [270, 349] on div "DEADLINE [DATE] - LEAD RETRIEVAL ORDERS 1" at bounding box center [384, 349] width 417 height 19
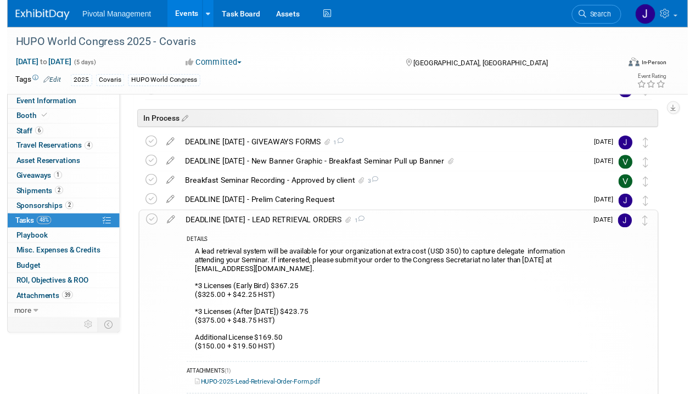
scroll to position [257, 0]
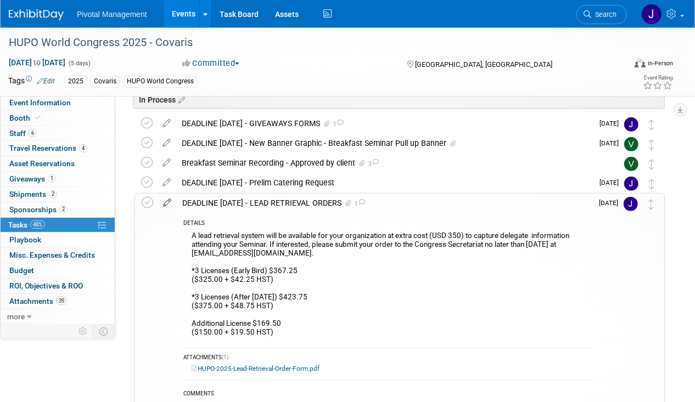
click at [167, 201] on icon at bounding box center [167, 201] width 19 height 14
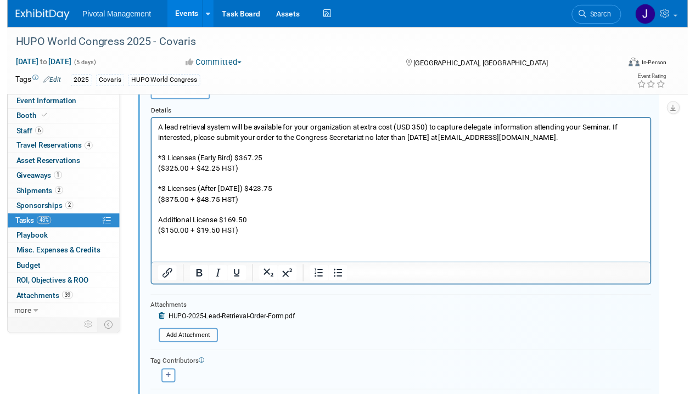
scroll to position [470, 0]
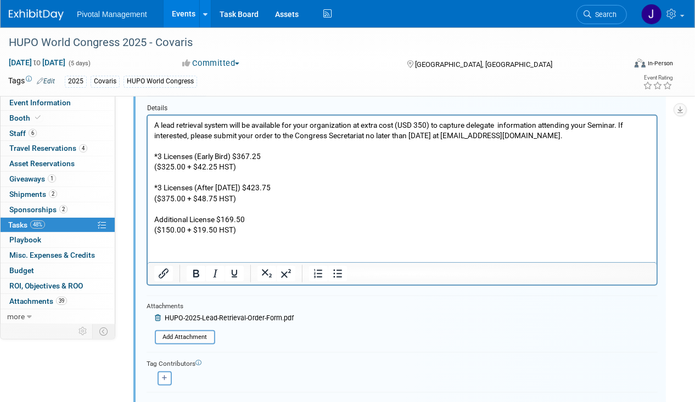
click at [301, 235] on html "A lead retrieval system will be available for your organization at extra cost (…" at bounding box center [401, 175] width 509 height 120
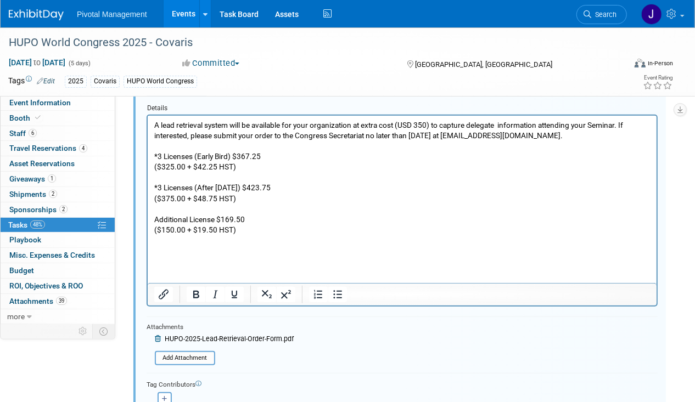
paste body "Rich Text Area. Press ALT-0 for help."
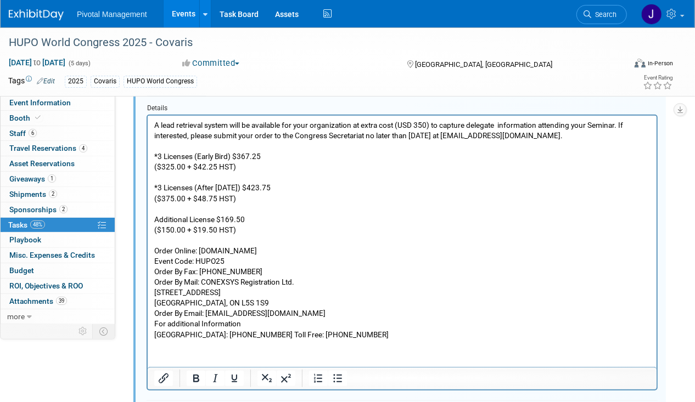
click at [264, 248] on p "Order Online: [DOMAIN_NAME] Event Code: HUPO25 Order By Fax: [PHONE_NUMBER] Ord…" at bounding box center [402, 292] width 496 height 94
drag, startPoint x: 266, startPoint y: 248, endPoint x: 199, endPoint y: 251, distance: 67.0
click at [199, 251] on p "Order Online: [DOMAIN_NAME] Event Code: HUPO25 Order By Fax: [PHONE_NUMBER] Ord…" at bounding box center [402, 292] width 496 height 94
copy p "[DOMAIN_NAME]"
click at [163, 387] on div at bounding box center [402, 378] width 509 height 23
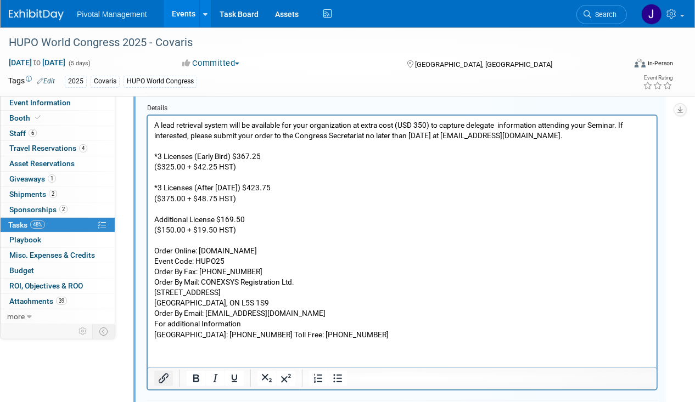
click at [163, 382] on icon "Insert/edit link" at bounding box center [163, 378] width 13 height 13
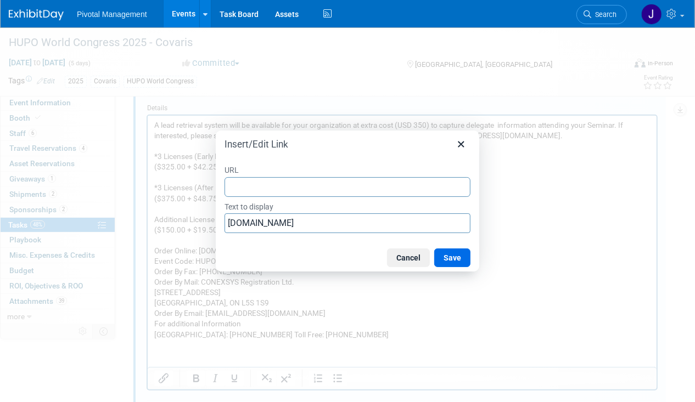
type input "[DOMAIN_NAME]"
click at [446, 255] on button "Save" at bounding box center [452, 258] width 36 height 19
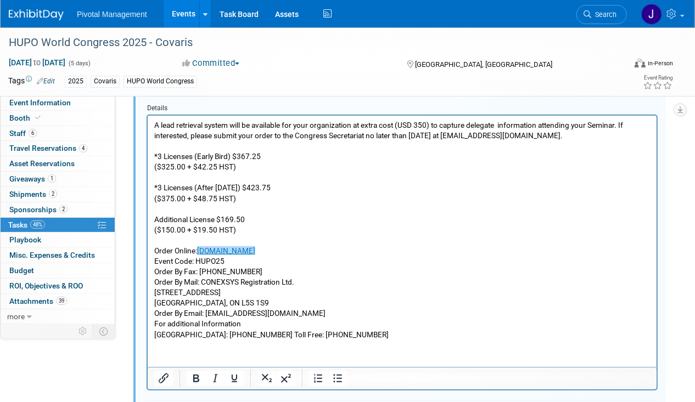
click at [408, 264] on p "Order Online: [DOMAIN_NAME] Event Code: HUPO25 Order By Fax: [PHONE_NUMBER] Ord…" at bounding box center [402, 292] width 496 height 94
click at [367, 265] on p "Order Online: [DOMAIN_NAME] Event Code: HUPO25 Order By Fax: [PHONE_NUMBER] Ord…" at bounding box center [402, 292] width 496 height 94
click at [252, 261] on p "Order Online: [DOMAIN_NAME] Event Code: HUPO25 Order By Fax: [PHONE_NUMBER] Ord…" at bounding box center [402, 292] width 496 height 94
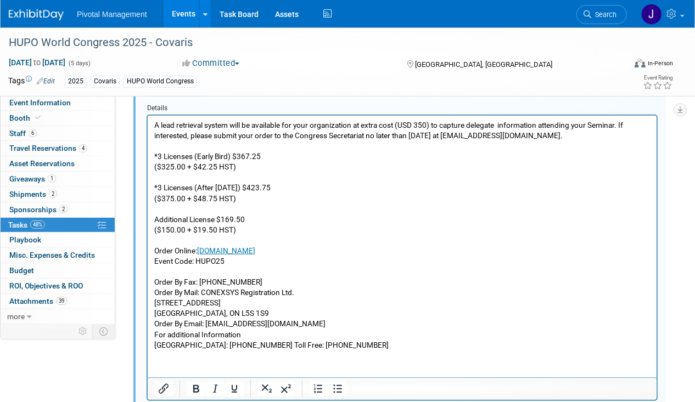
click at [270, 279] on p "Order By Fax: [PHONE_NUMBER] Order By Mail: CONEXSYS Registration Ltd. [STREET_…" at bounding box center [402, 308] width 496 height 84
click at [312, 289] on p "Order By Fax: [PHONE_NUMBER] Order By Mail: CONEXSYS Registration Ltd. [STREET_…" at bounding box center [402, 308] width 496 height 84
click at [289, 277] on p "Order By Fax: [PHONE_NUMBER] Order By Mail: CONEXSYS Registration Ltd. [STREET_…" at bounding box center [402, 308] width 496 height 84
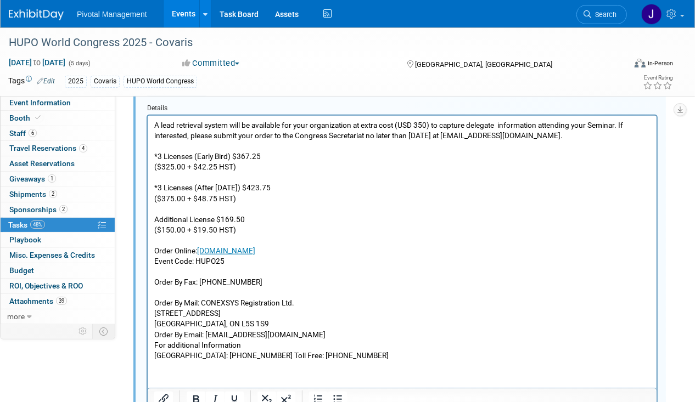
click at [301, 317] on p "Order By Mail: CONEXSYS Registration Ltd. [STREET_ADDRESS] Order By Email: [EMA…" at bounding box center [402, 324] width 496 height 74
click at [300, 338] on p "Order By Mail: CONEXSYS Registration Ltd. [STREET_ADDRESS] Order By Email: [EMA…" at bounding box center [402, 324] width 496 height 74
click at [259, 323] on p "Order By Mail: CONEXSYS Registration Ltd. [STREET_ADDRESS] Order By Email: [EMA…" at bounding box center [402, 324] width 496 height 74
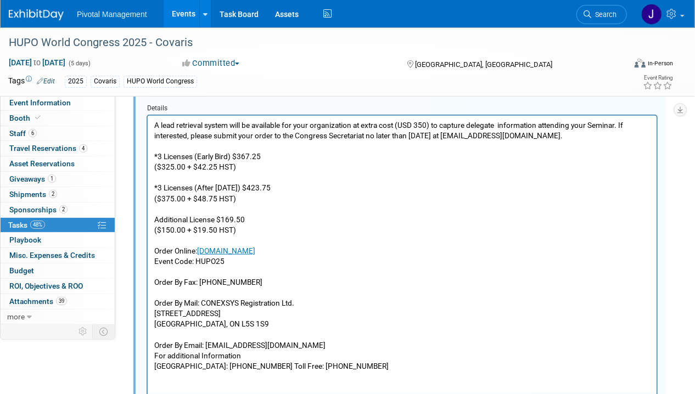
click at [303, 345] on p "Order By Email: [EMAIL_ADDRESS][DOMAIN_NAME] For additional Information [GEOGRA…" at bounding box center [402, 350] width 496 height 42
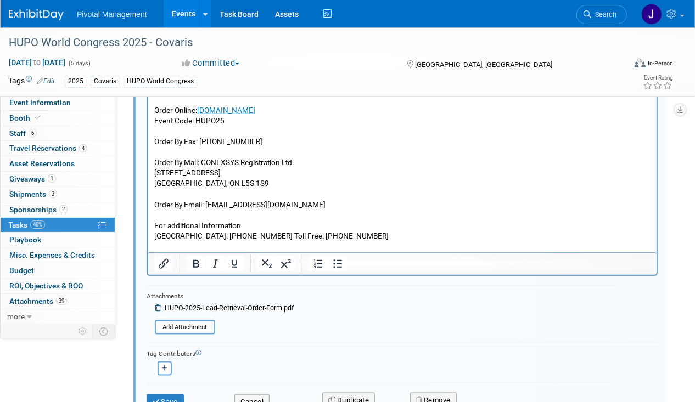
scroll to position [614, 0]
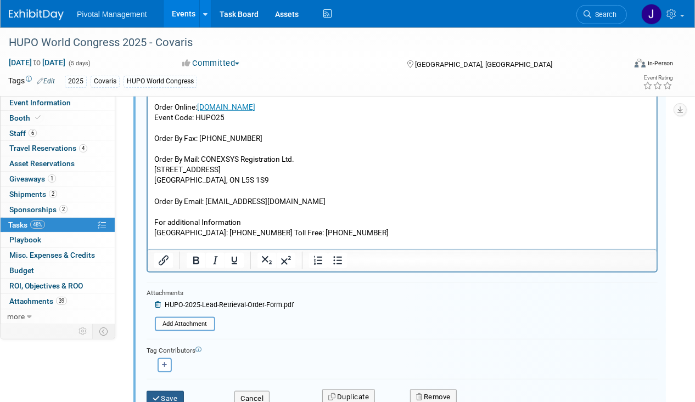
click at [168, 391] on button "Save" at bounding box center [165, 398] width 37 height 15
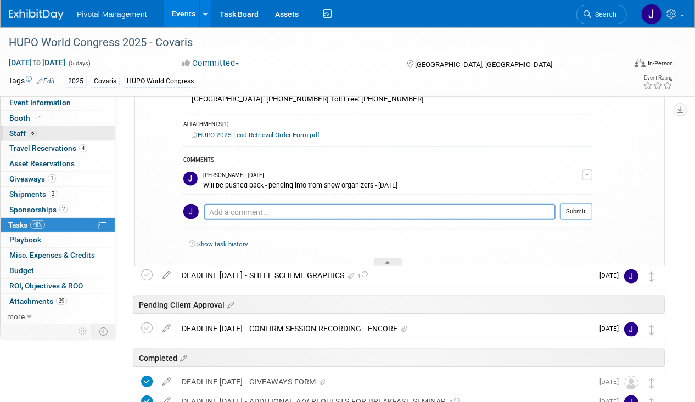
click at [31, 133] on span "6" at bounding box center [33, 133] width 8 height 8
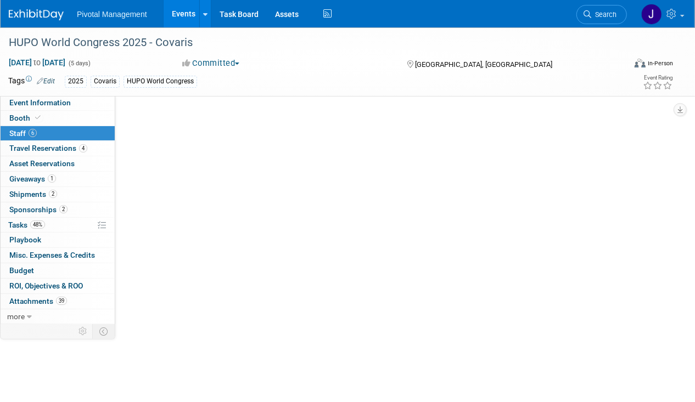
scroll to position [0, 0]
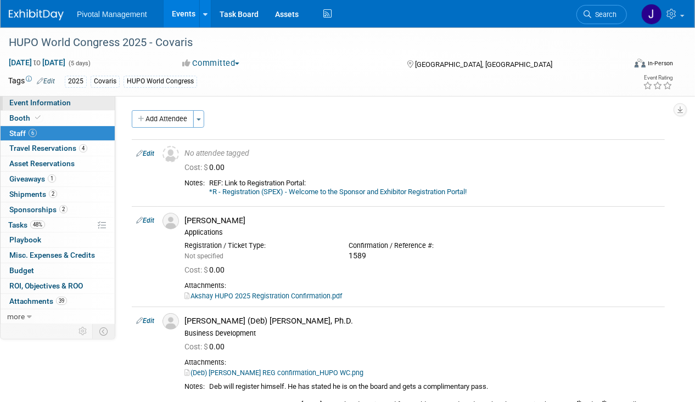
click at [29, 109] on link "Event Information" at bounding box center [58, 103] width 114 height 15
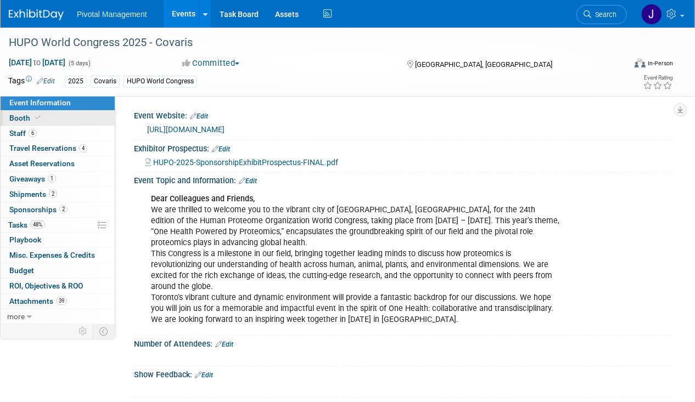
click at [29, 121] on span "Booth" at bounding box center [25, 118] width 33 height 9
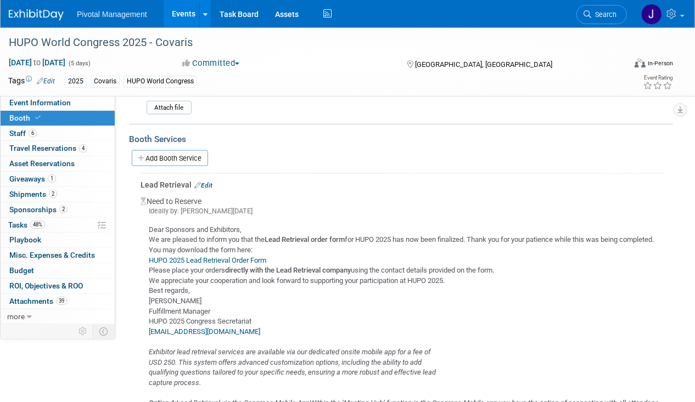
scroll to position [1026, 0]
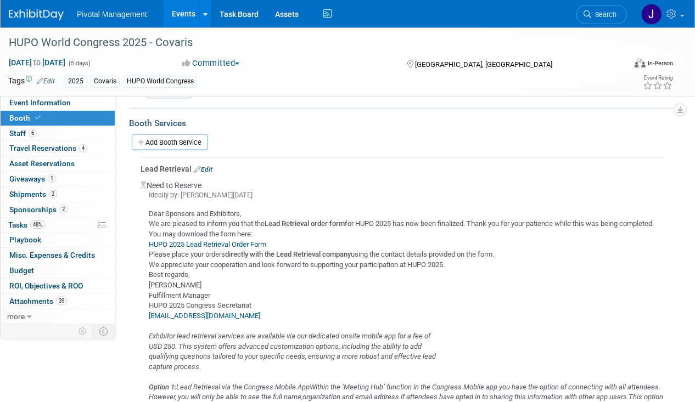
click at [204, 166] on link "Edit" at bounding box center [203, 170] width 18 height 8
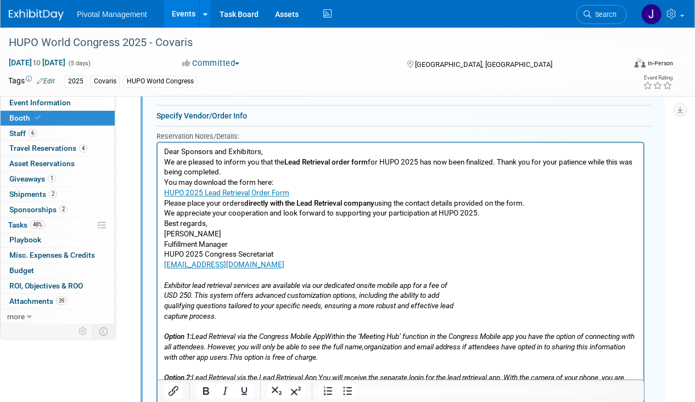
scroll to position [1071, 0]
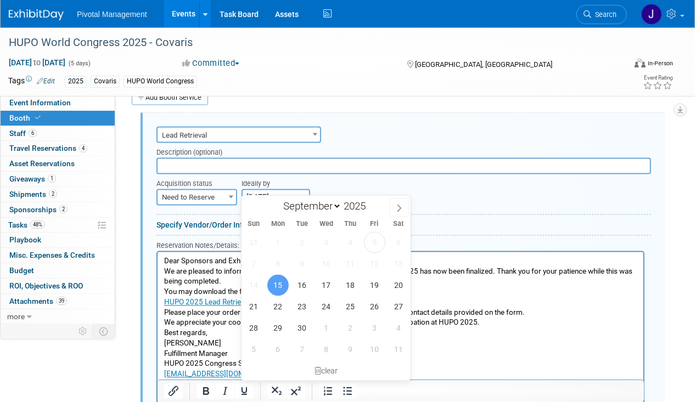
click at [286, 189] on input "[DATE]" at bounding box center [276, 197] width 69 height 16
click at [403, 208] on span at bounding box center [399, 208] width 20 height 19
select select "9"
click at [367, 309] on span "24" at bounding box center [374, 306] width 21 height 21
type input "[DATE]"
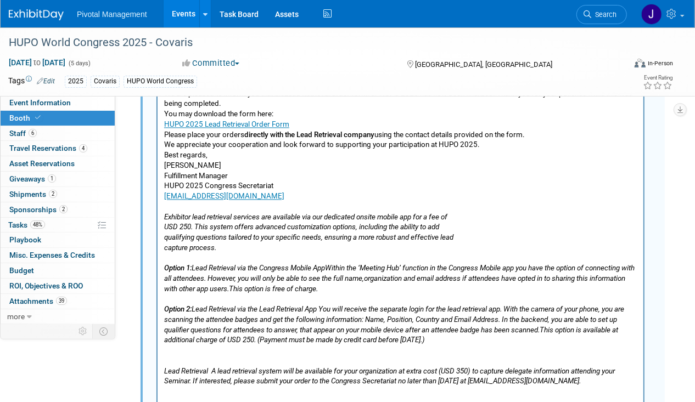
scroll to position [1564, 0]
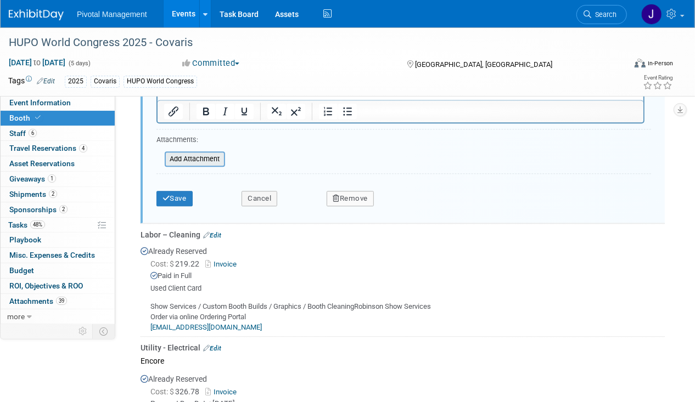
click at [198, 153] on input "file" at bounding box center [158, 159] width 131 height 13
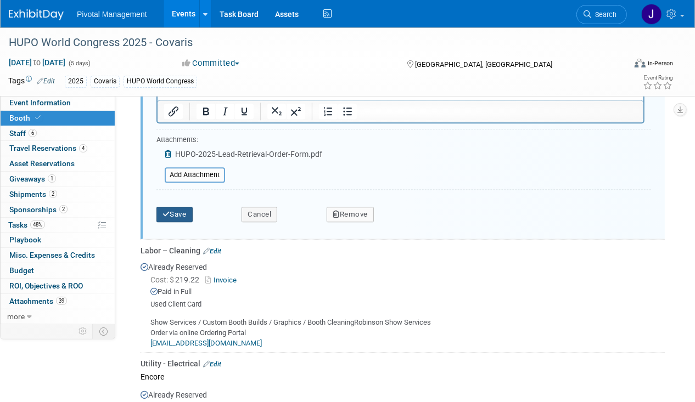
click at [173, 207] on button "Save" at bounding box center [174, 214] width 36 height 15
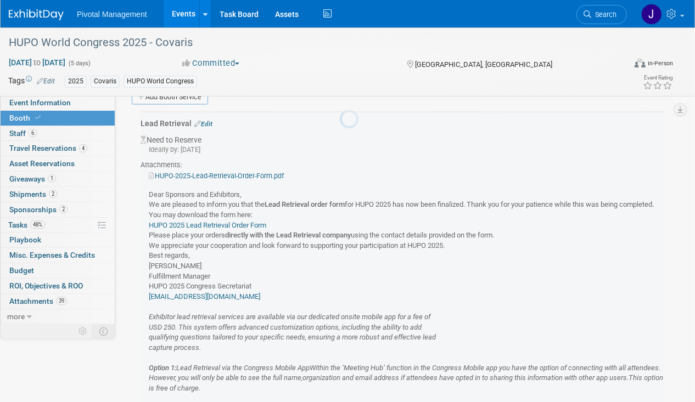
scroll to position [1050, 0]
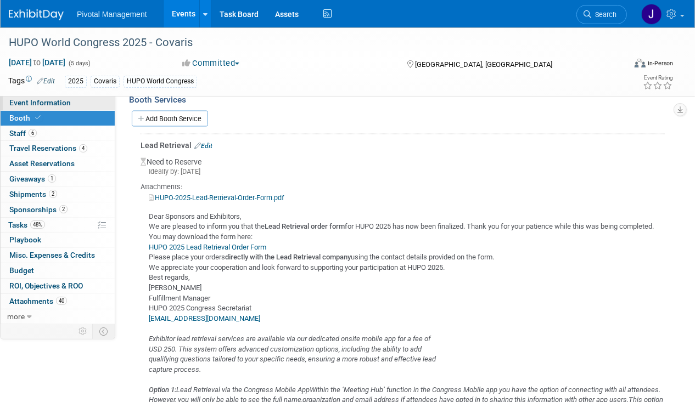
click at [43, 104] on span "Event Information" at bounding box center [39, 102] width 61 height 9
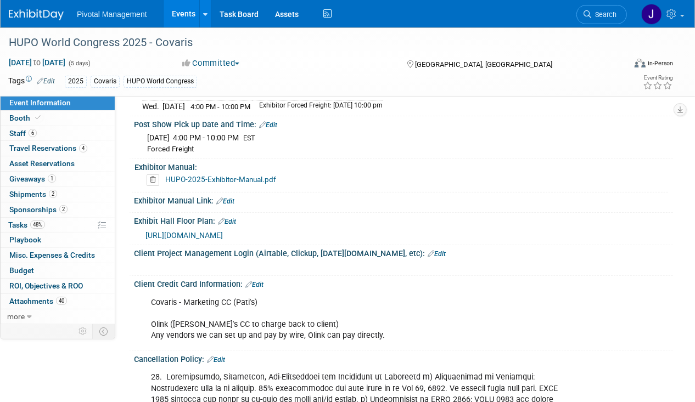
scroll to position [2446, 0]
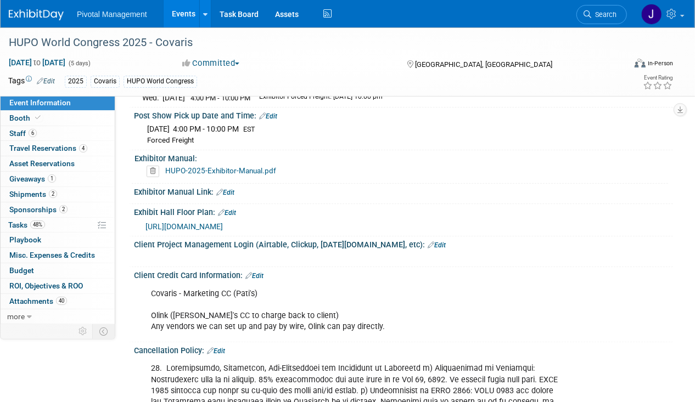
click at [223, 230] on span "[URL][DOMAIN_NAME]" at bounding box center [183, 226] width 77 height 9
click at [586, 12] on icon at bounding box center [588, 14] width 8 height 8
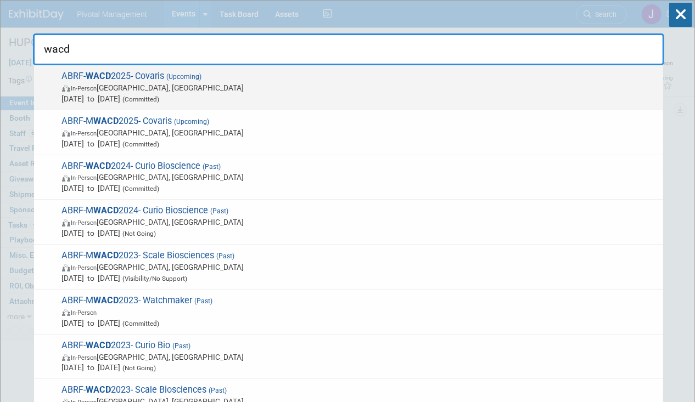
type input "wacd"
click at [330, 93] on span "[DATE] to [DATE] (Committed)" at bounding box center [360, 98] width 596 height 11
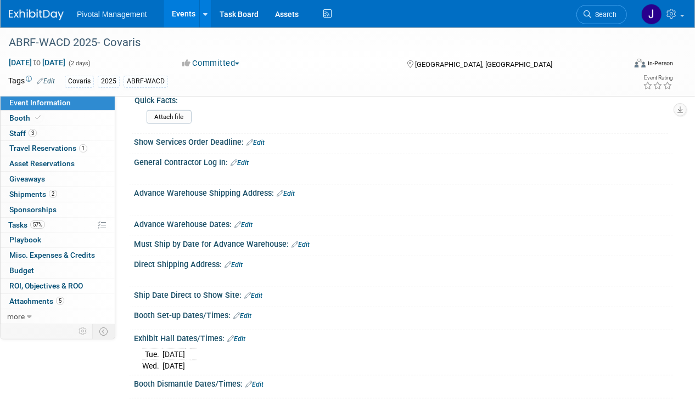
scroll to position [855, 0]
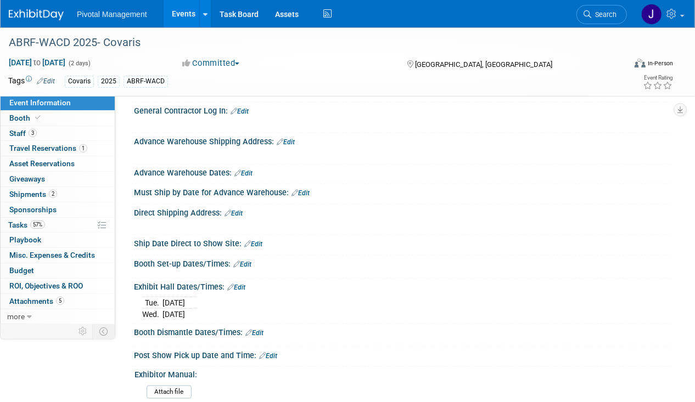
click at [236, 210] on link "Edit" at bounding box center [234, 214] width 18 height 8
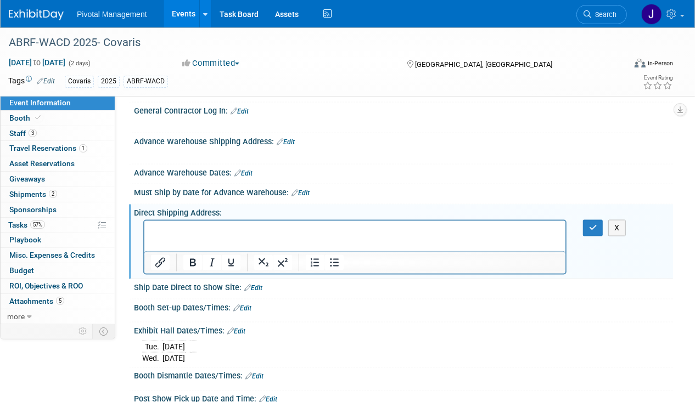
scroll to position [0, 0]
click at [296, 217] on div "X" at bounding box center [401, 219] width 525 height 5
click at [229, 232] on p "Rich Text Area. Press ALT-0 for help." at bounding box center [354, 231] width 408 height 11
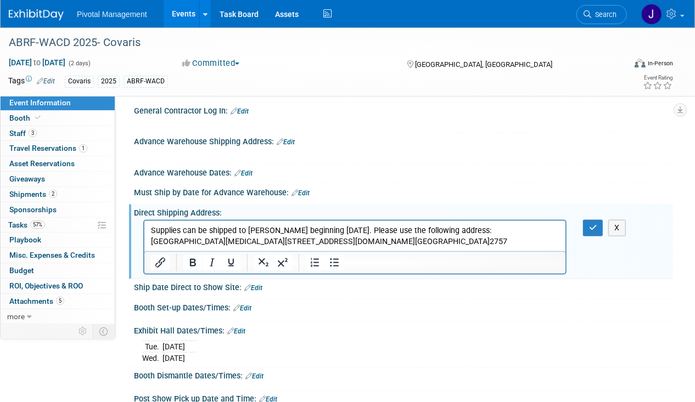
click at [411, 227] on p "Supplies can be shipped to Fred Hutch beginning Wednesday October 1st. Please u…" at bounding box center [354, 237] width 408 height 22
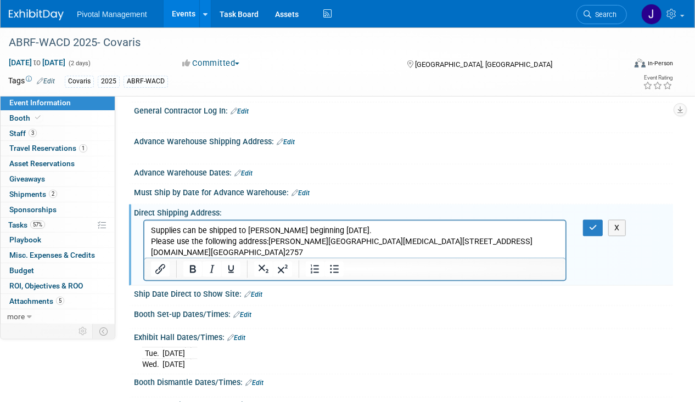
drag, startPoint x: 417, startPoint y: 227, endPoint x: 11, endPoint y: 226, distance: 406.3
click at [144, 226] on html "Supplies can be shipped to Fred Hutch beginning Wednesday October 1st. Please u…" at bounding box center [354, 239] width 421 height 37
click at [349, 244] on p "Please use the following address:Cassie SatherFred Hutch Cancer Center1100 Fair…" at bounding box center [354, 248] width 408 height 22
click at [269, 239] on p "Please use the following address:Cassie SatherFred Hutch Cancer Center1100 Fair…" at bounding box center [354, 248] width 408 height 22
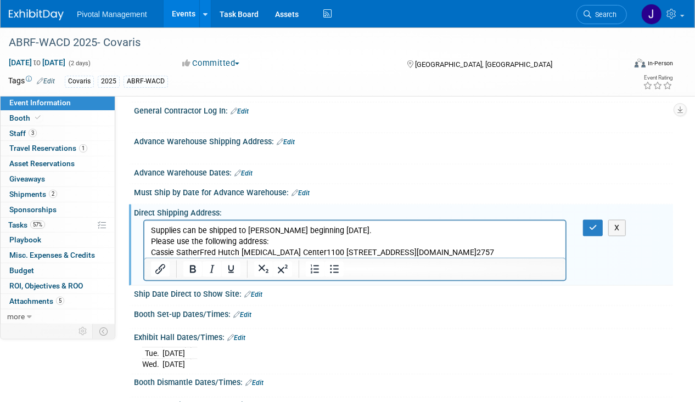
click at [200, 252] on p "Cassie SatherFred Hutch Cancer Center1100 Fairview Ave N.Room: DE-740Seattle, W…" at bounding box center [354, 253] width 408 height 11
click at [200, 250] on p "Cassie SatherFred Hutch Cancer Center1100 Fairview Ave N.Room: DE-740Seattle, W…" at bounding box center [354, 253] width 408 height 11
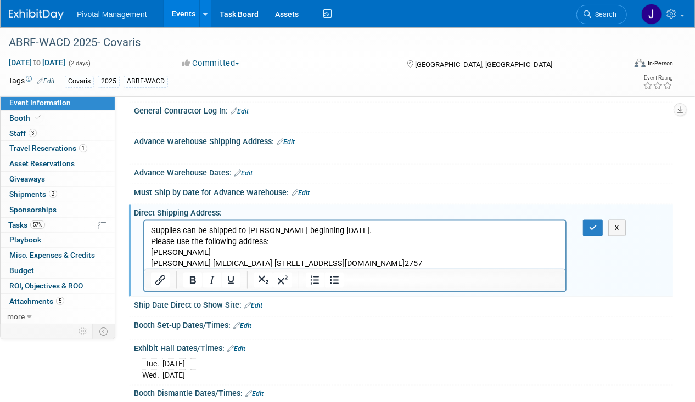
click at [240, 262] on p "Fred Hutch Cancer Center1100 Fairview Ave N.Room: DE-740Seattle, WA 98109206.66…" at bounding box center [354, 264] width 408 height 11
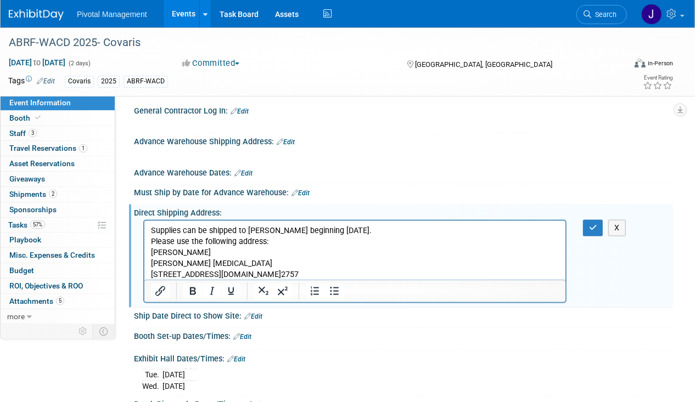
click at [223, 274] on p "1100 Fairview Ave N.Room: DE-740Seattle, WA 98109206.667.2757" at bounding box center [354, 275] width 408 height 11
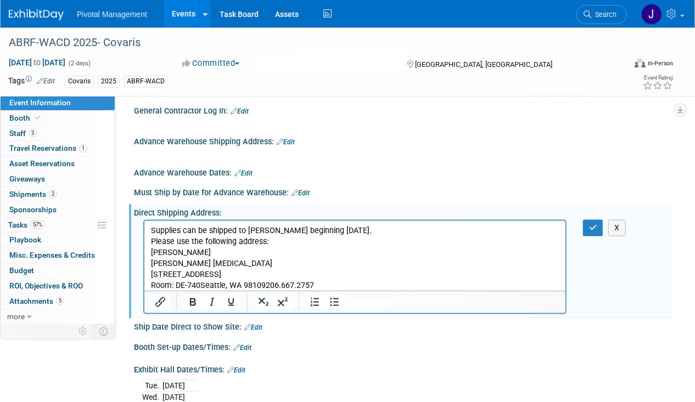
click at [201, 284] on p "Room: DE-740Seattle, WA 98109206.667.2757" at bounding box center [354, 286] width 408 height 11
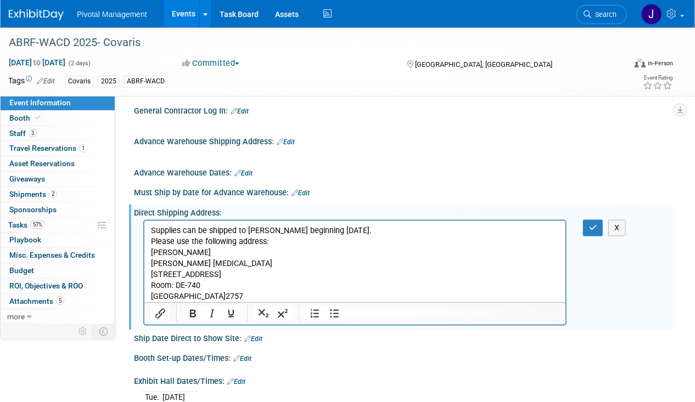
click at [222, 298] on p "Seattle, WA 98109206.667.2757" at bounding box center [354, 297] width 408 height 11
click at [215, 295] on p "Seattle, WA 98109206.667.2757" at bounding box center [354, 297] width 408 height 11
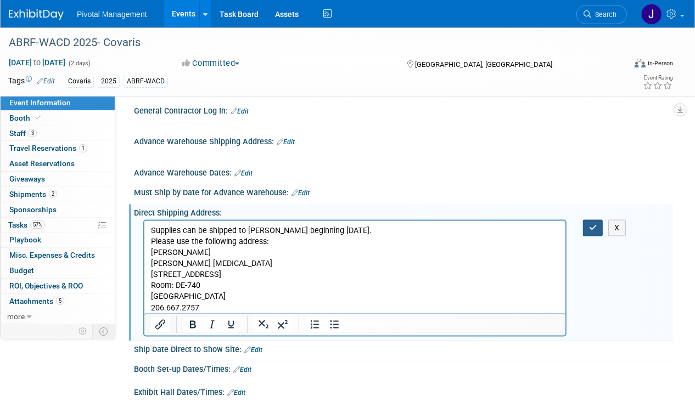
click at [590, 224] on icon "button" at bounding box center [593, 228] width 8 height 8
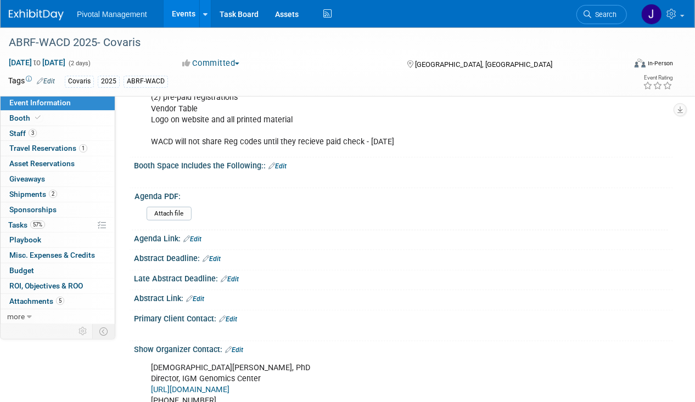
scroll to position [223, 0]
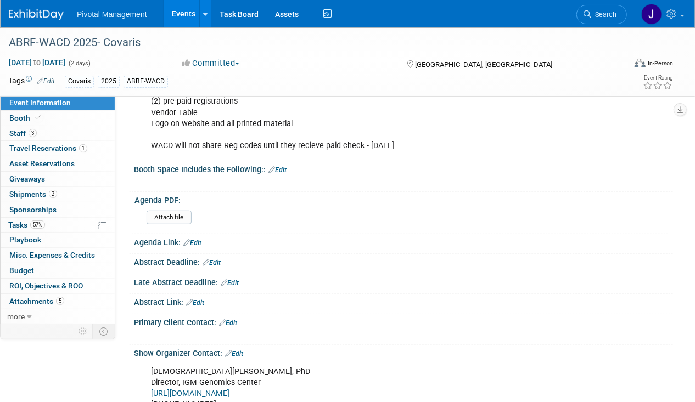
click at [195, 239] on link "Edit" at bounding box center [192, 243] width 18 height 8
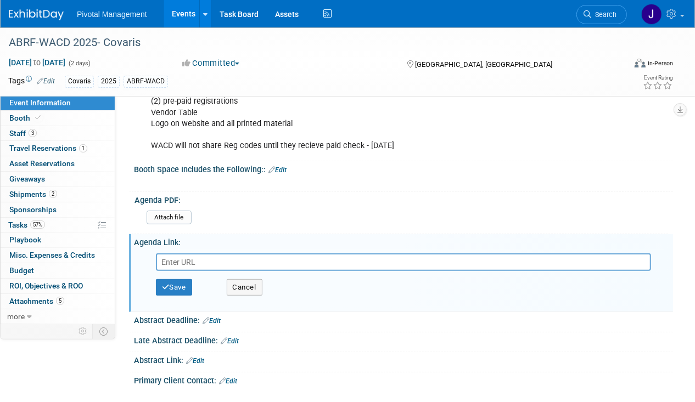
click at [293, 250] on div "Save Cancel" at bounding box center [406, 279] width 518 height 58
click at [291, 254] on input "text" at bounding box center [403, 263] width 495 height 18
paste input "https://wacd.abrf.org/program/"
type input "https://wacd.abrf.org/program/"
click at [177, 288] on button "Save" at bounding box center [174, 287] width 36 height 16
